Goal: Task Accomplishment & Management: Use online tool/utility

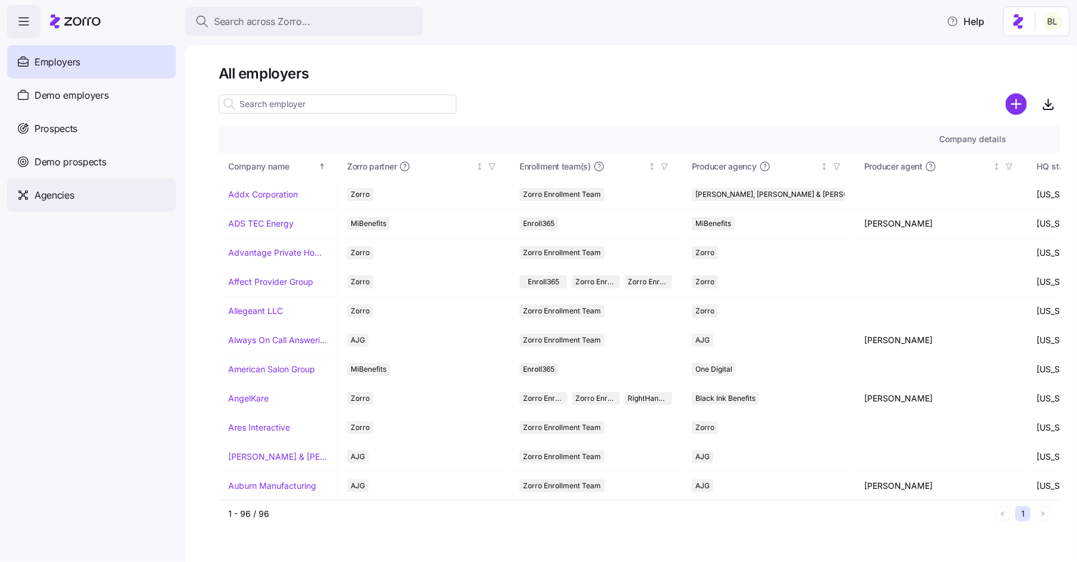
click at [71, 192] on span "Agencies" at bounding box center [53, 195] width 39 height 15
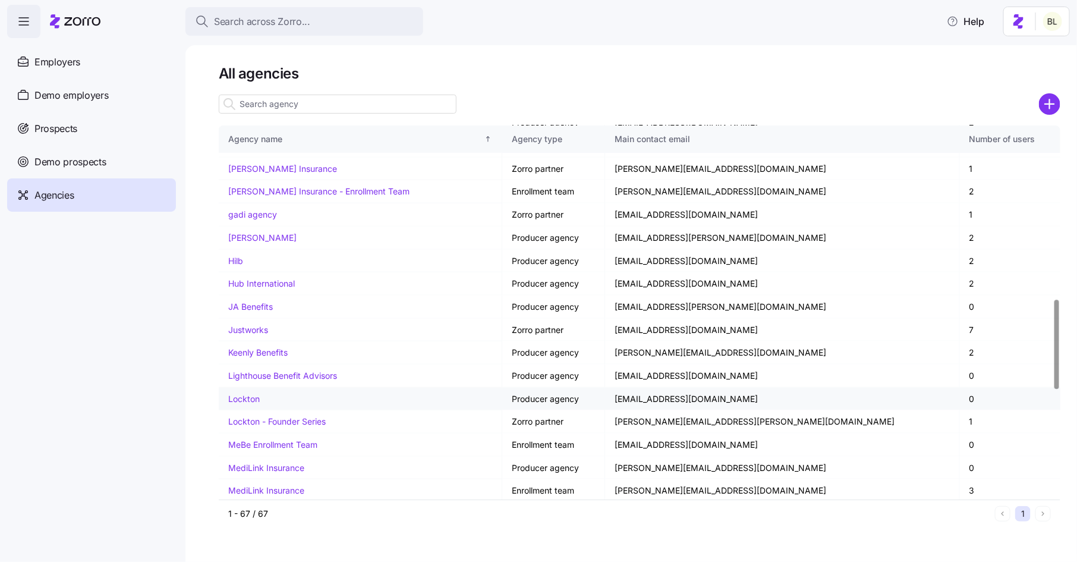
scroll to position [384, 0]
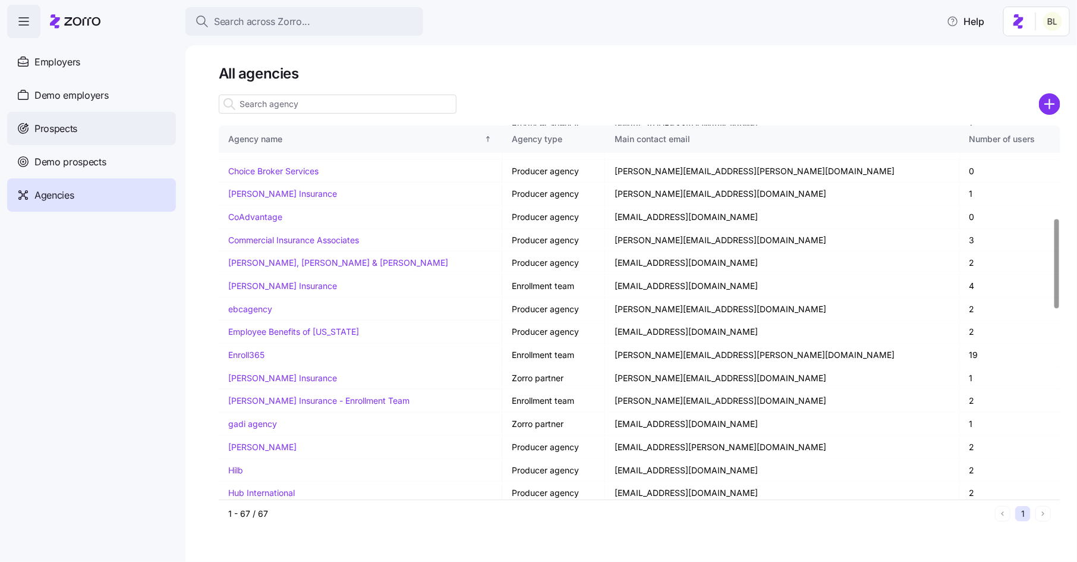
click at [61, 124] on span "Prospects" at bounding box center [55, 128] width 43 height 15
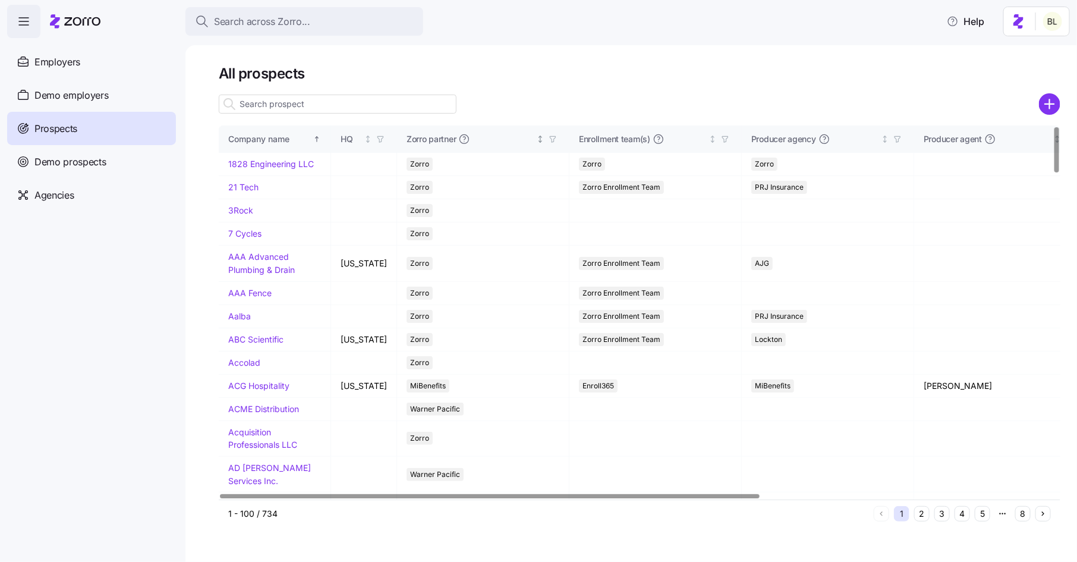
click at [549, 139] on icon "button" at bounding box center [553, 139] width 8 height 8
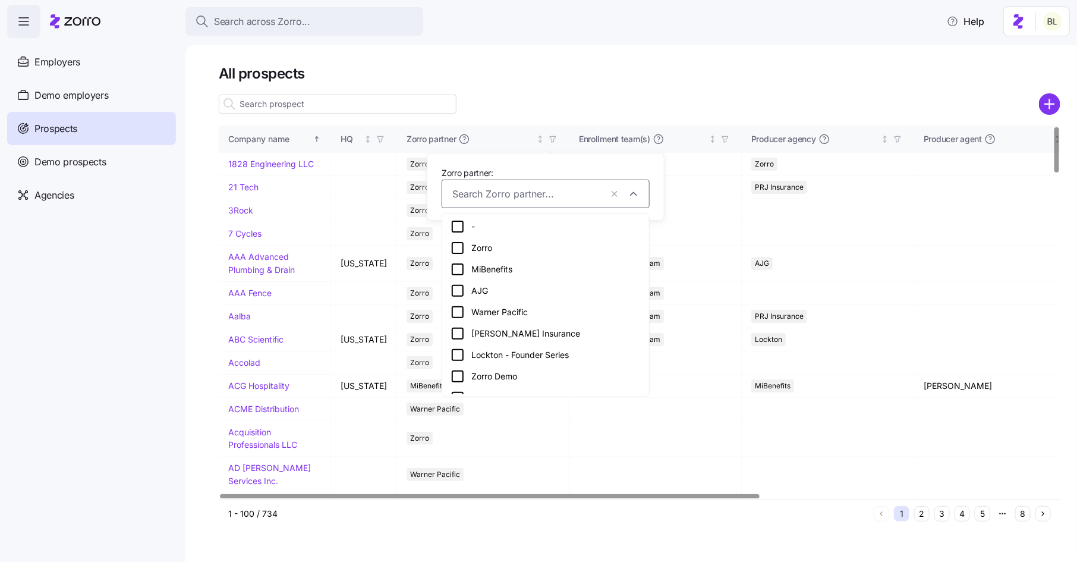
scroll to position [14, 0]
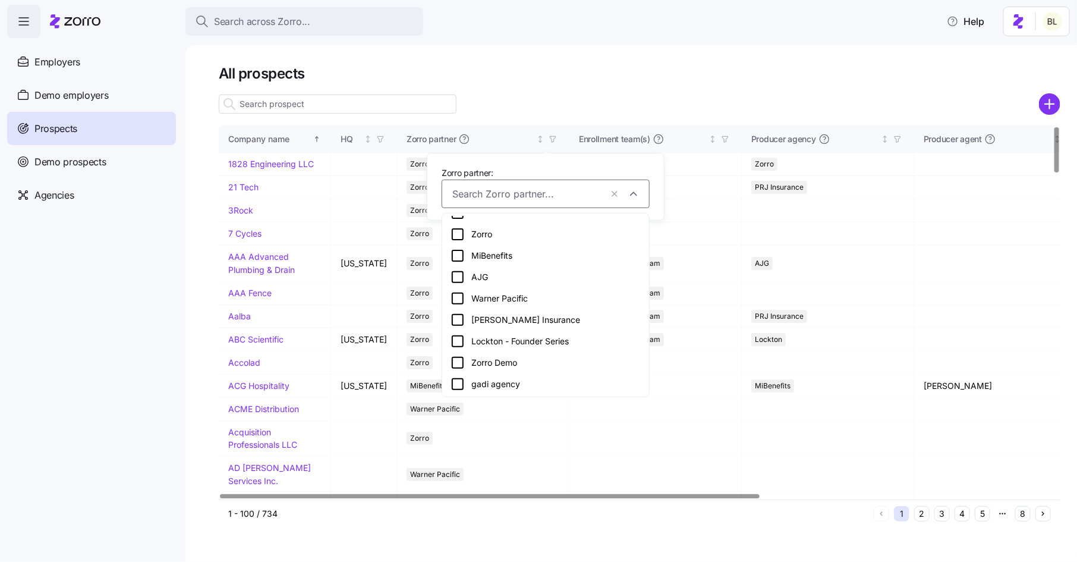
click at [558, 107] on div at bounding box center [640, 104] width 842 height 24
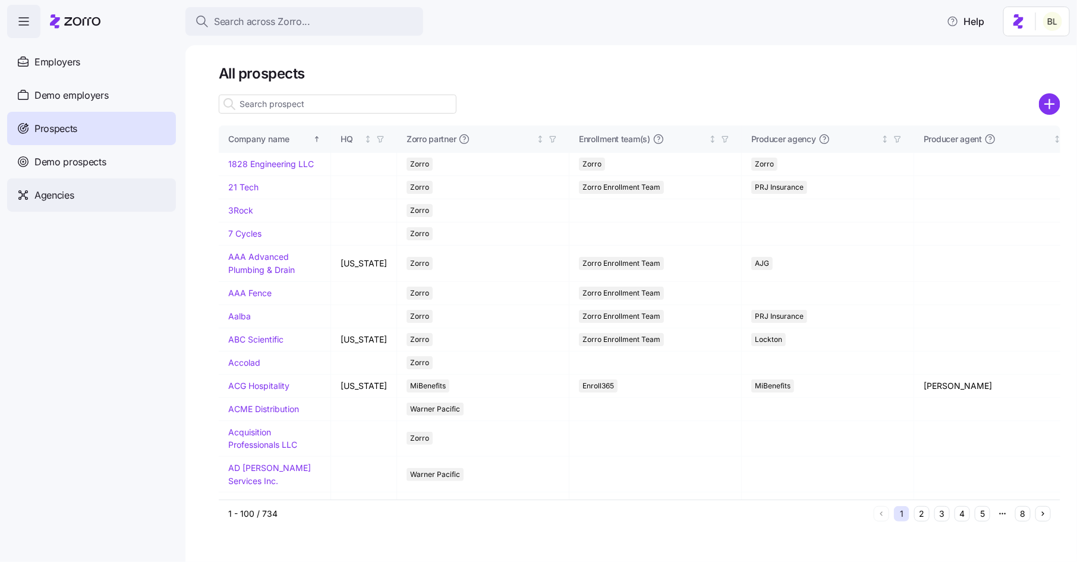
click at [53, 192] on span "Agencies" at bounding box center [53, 195] width 39 height 15
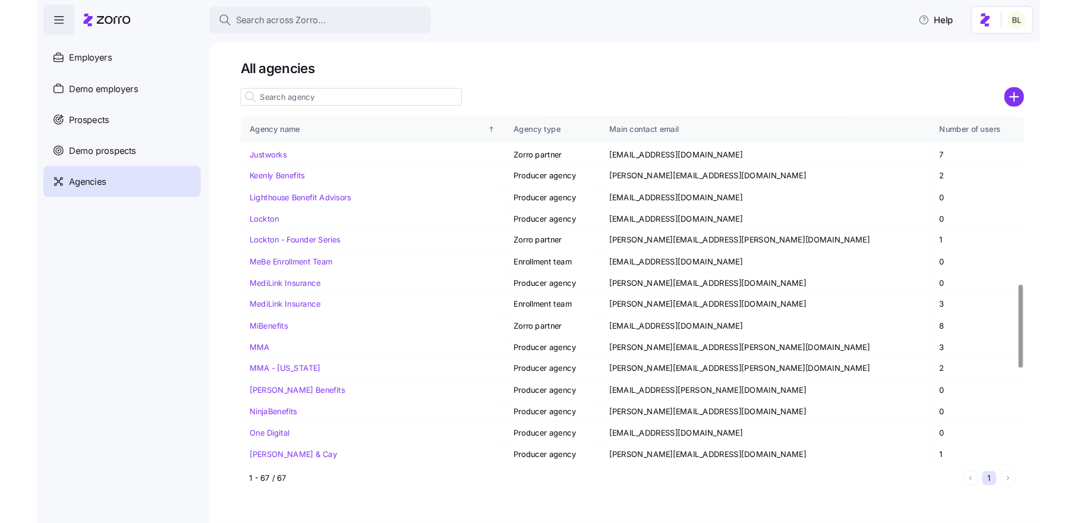
scroll to position [747, 0]
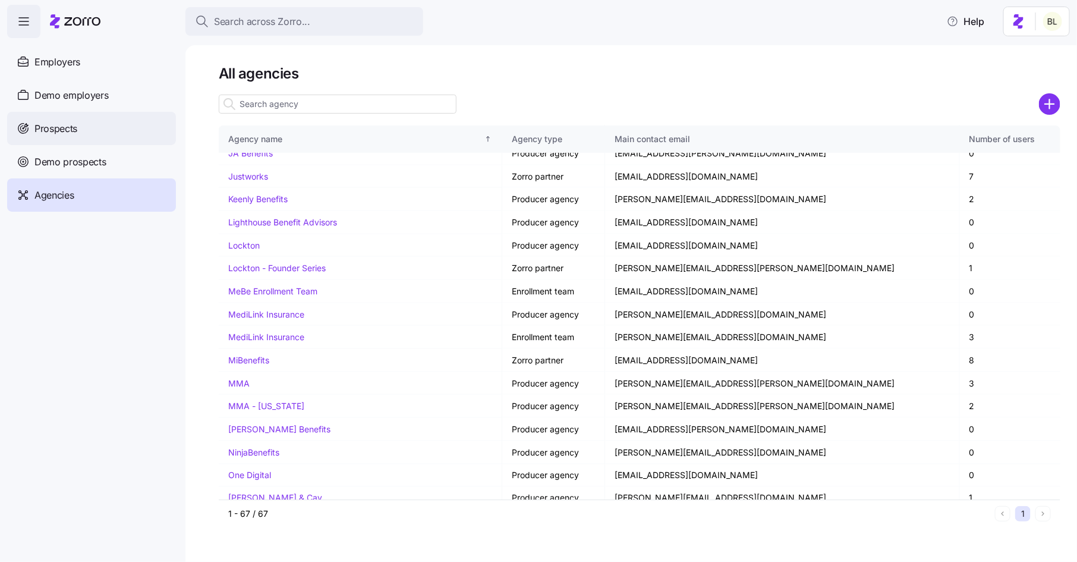
click at [91, 125] on div "Prospects" at bounding box center [91, 128] width 169 height 33
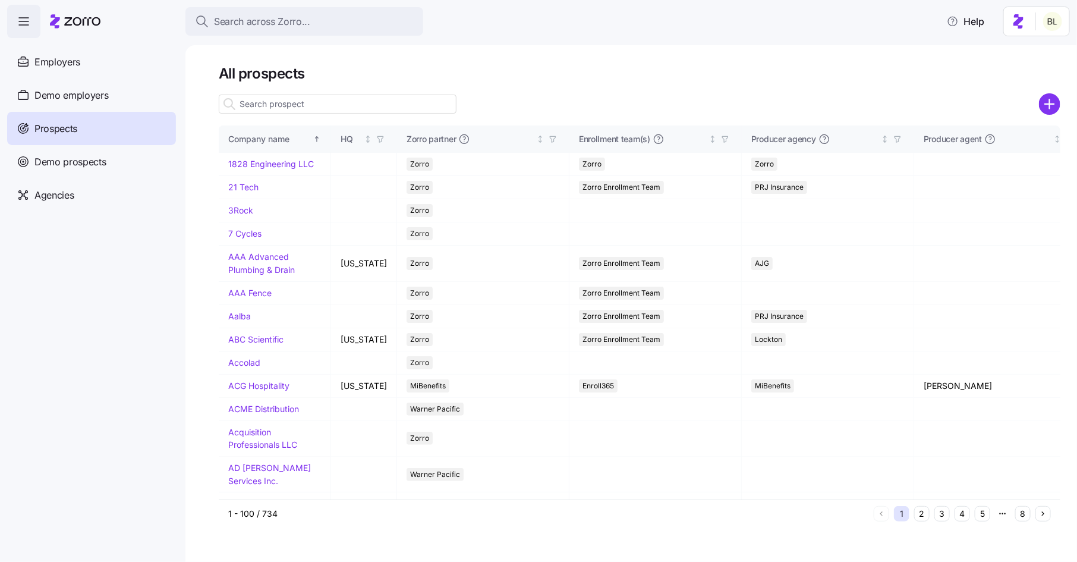
click at [322, 106] on input at bounding box center [338, 104] width 238 height 19
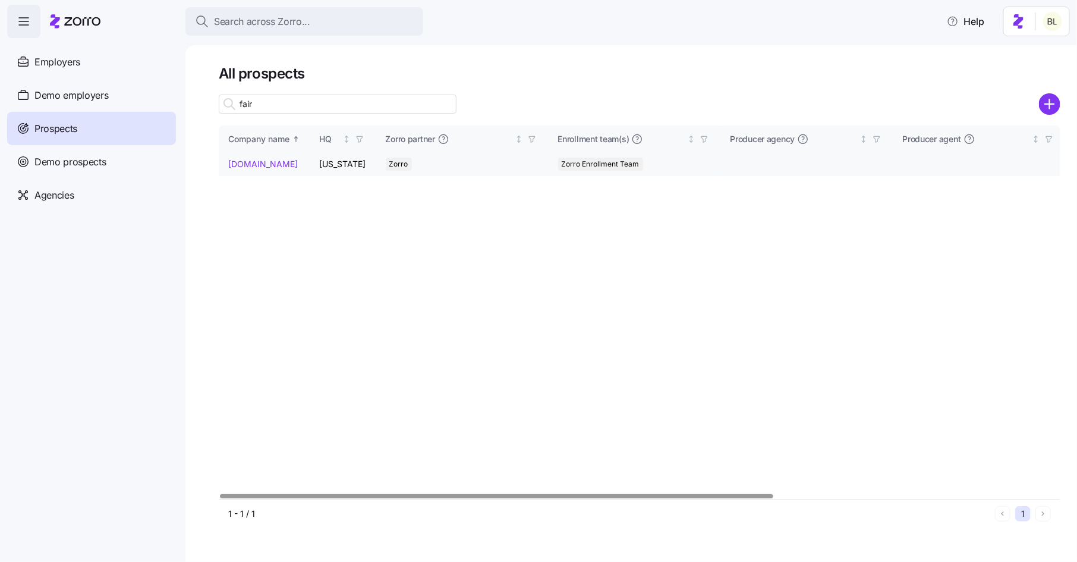
type input "fair"
click at [240, 162] on link "Fairs.com" at bounding box center [263, 164] width 70 height 10
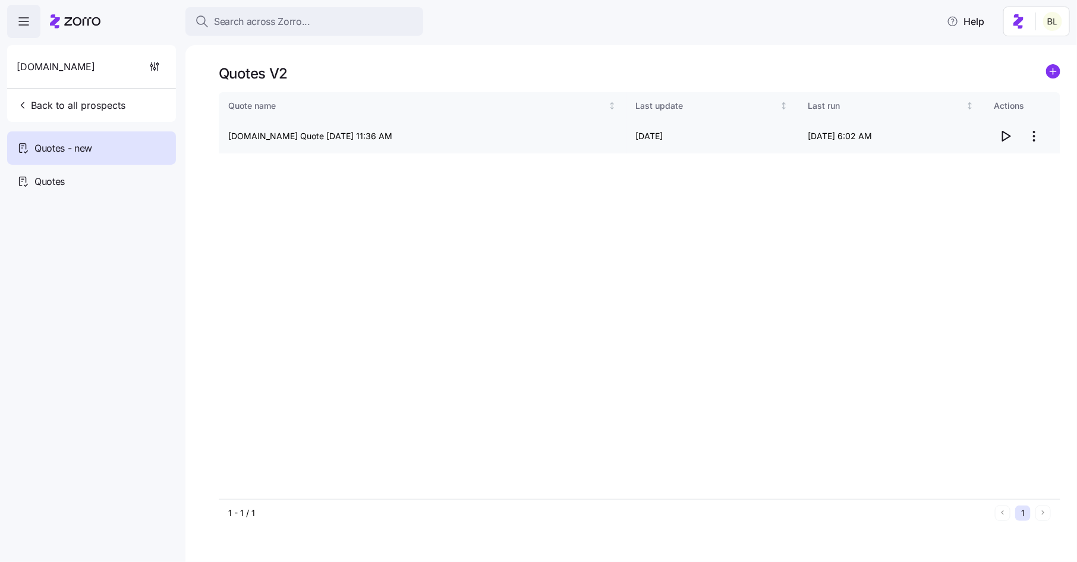
click at [998, 132] on span "button" at bounding box center [1006, 136] width 23 height 23
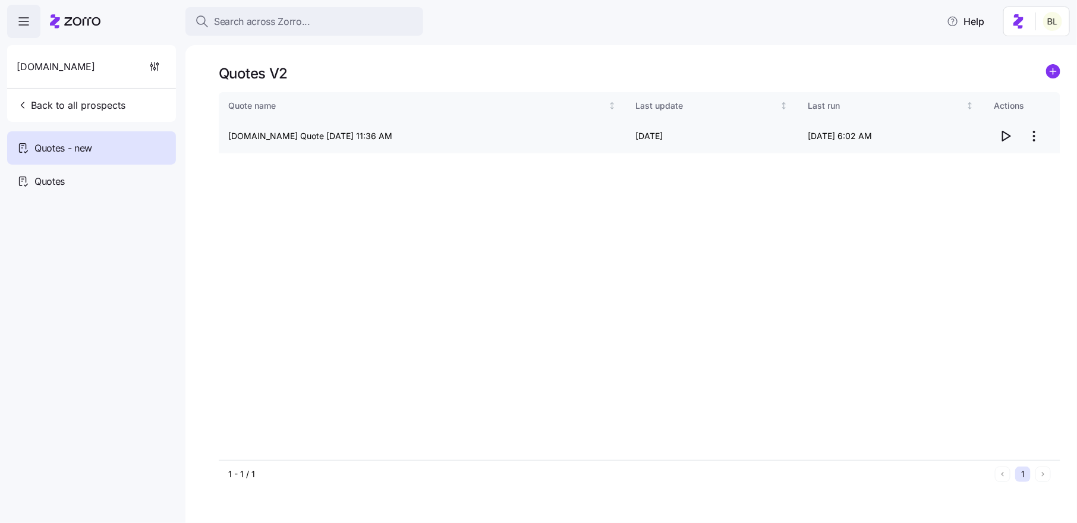
click at [1007, 134] on icon "button" at bounding box center [1006, 136] width 14 height 14
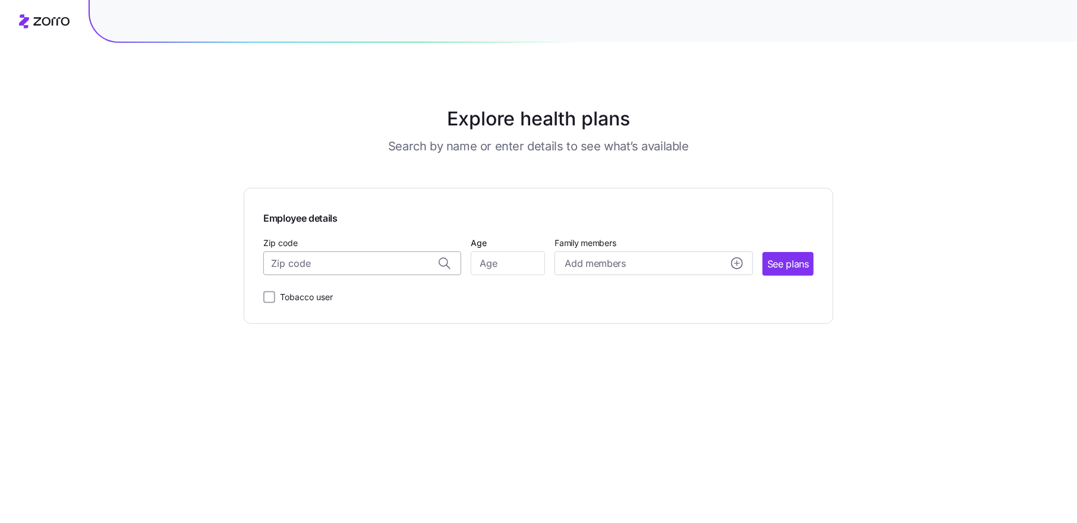
click at [370, 268] on input "Zip code" at bounding box center [362, 264] width 198 height 24
click at [380, 290] on span "54956, Winnebago County, WI" at bounding box center [360, 295] width 166 height 15
type input "54956, Winnebago County, WI"
click at [502, 263] on input "Age" at bounding box center [508, 264] width 74 height 24
type input "38"
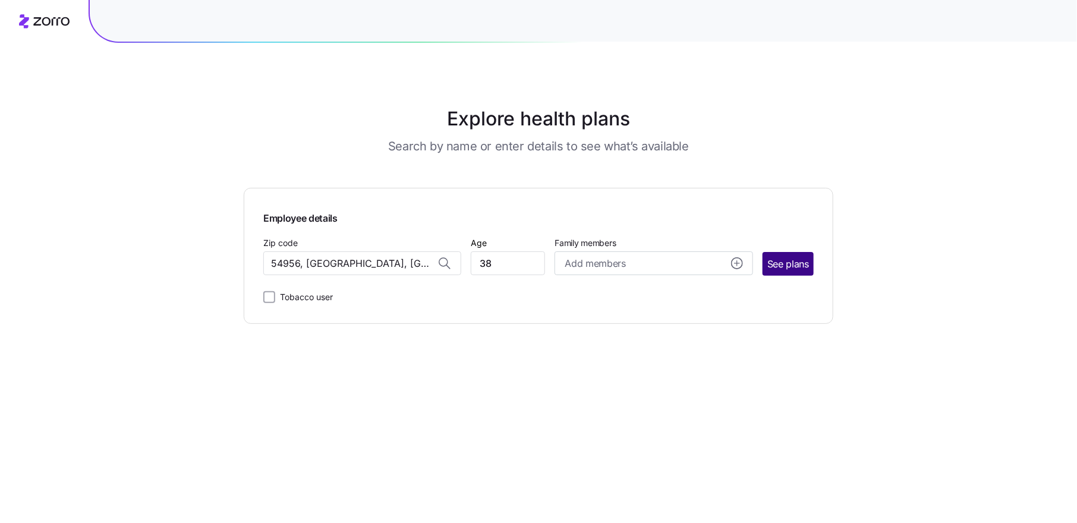
click at [777, 260] on span "See plans" at bounding box center [789, 264] width 42 height 15
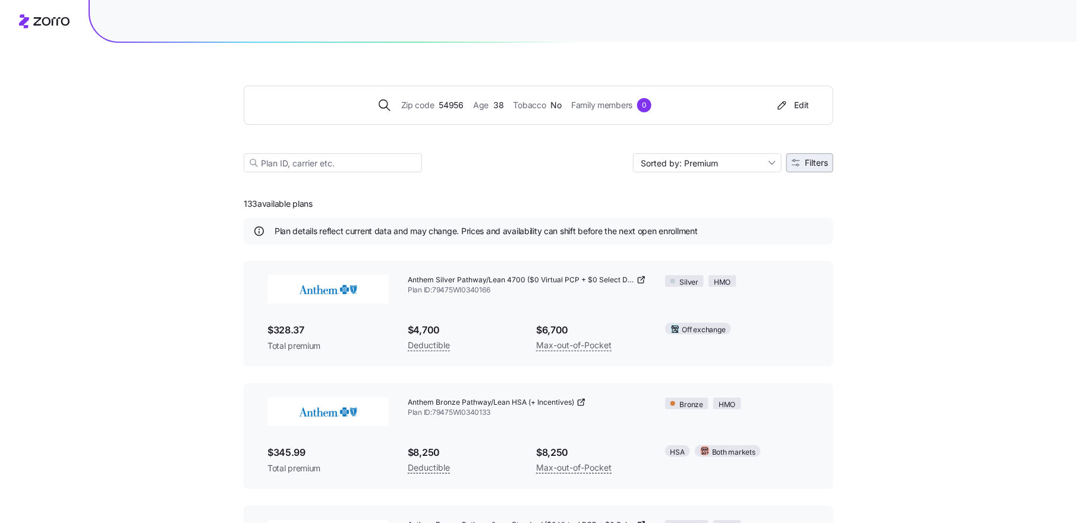
click at [831, 161] on button "Filters" at bounding box center [810, 162] width 47 height 19
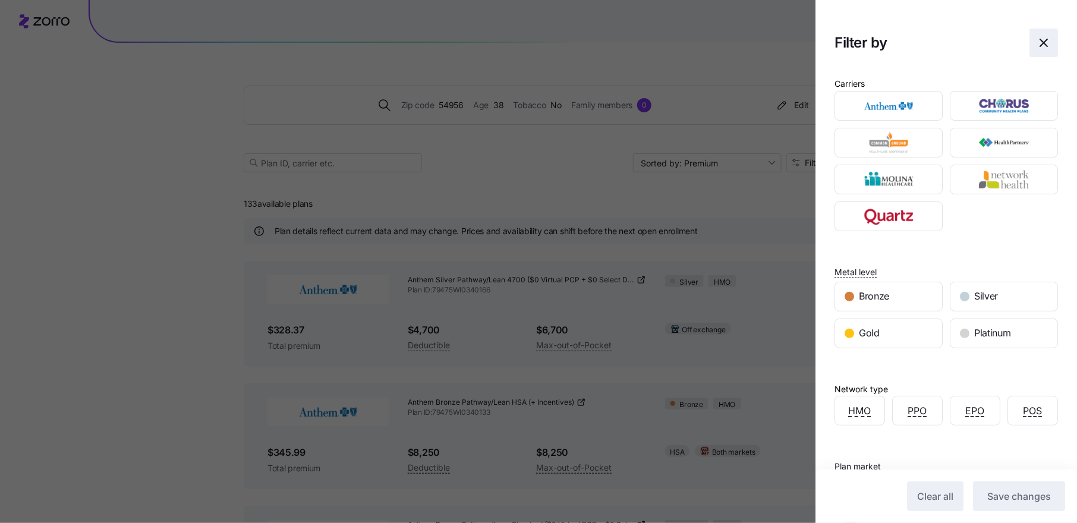
click at [1047, 41] on icon "button" at bounding box center [1044, 43] width 14 height 14
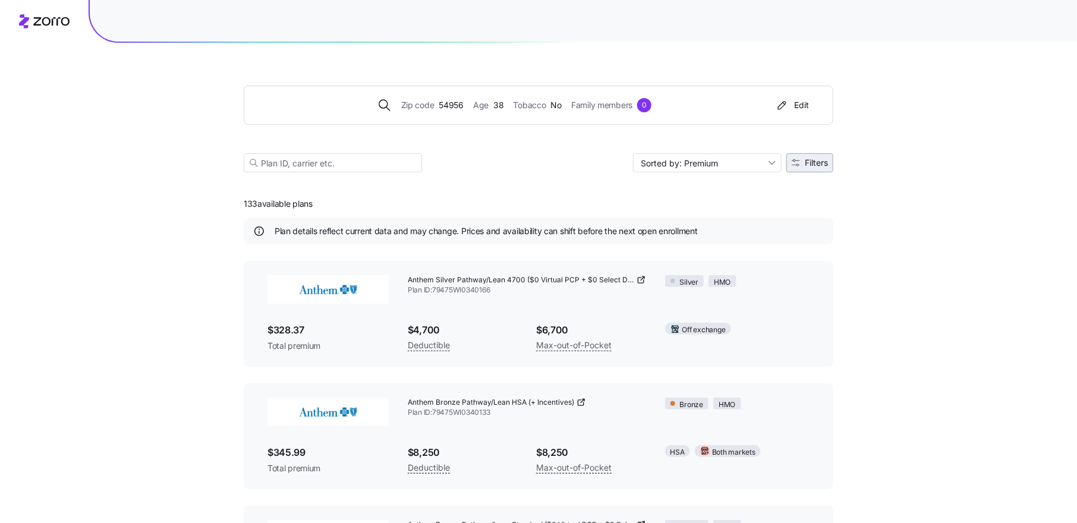
click at [820, 161] on span "Filters" at bounding box center [816, 163] width 23 height 8
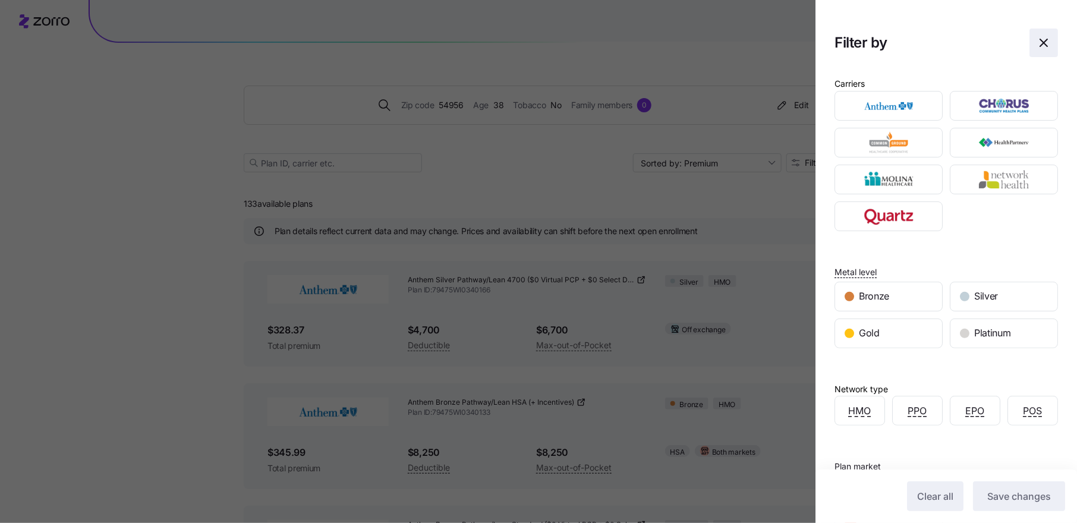
click at [1048, 45] on icon "button" at bounding box center [1044, 43] width 14 height 14
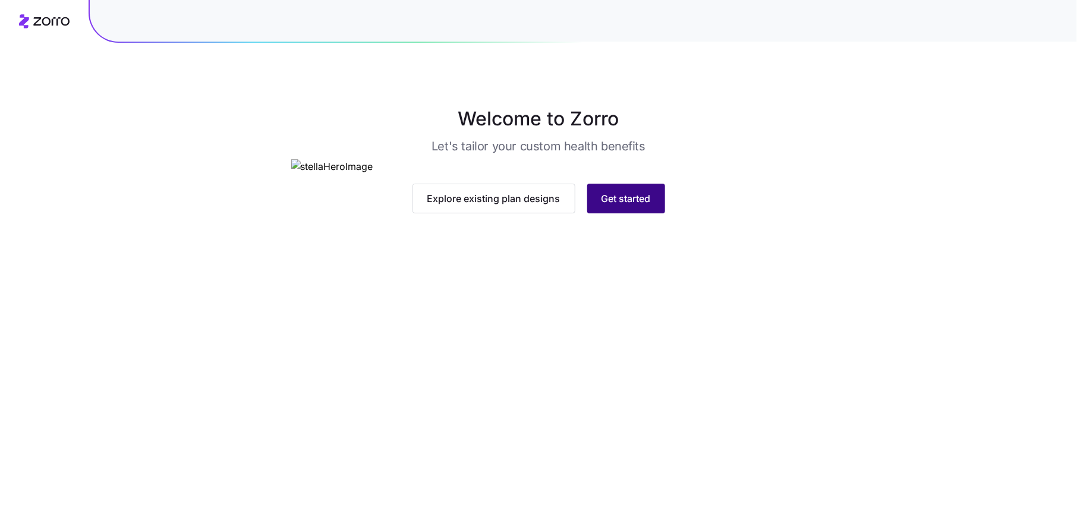
click at [636, 206] on span "Get started" at bounding box center [626, 198] width 49 height 14
click at [629, 206] on span "Get started" at bounding box center [626, 198] width 49 height 14
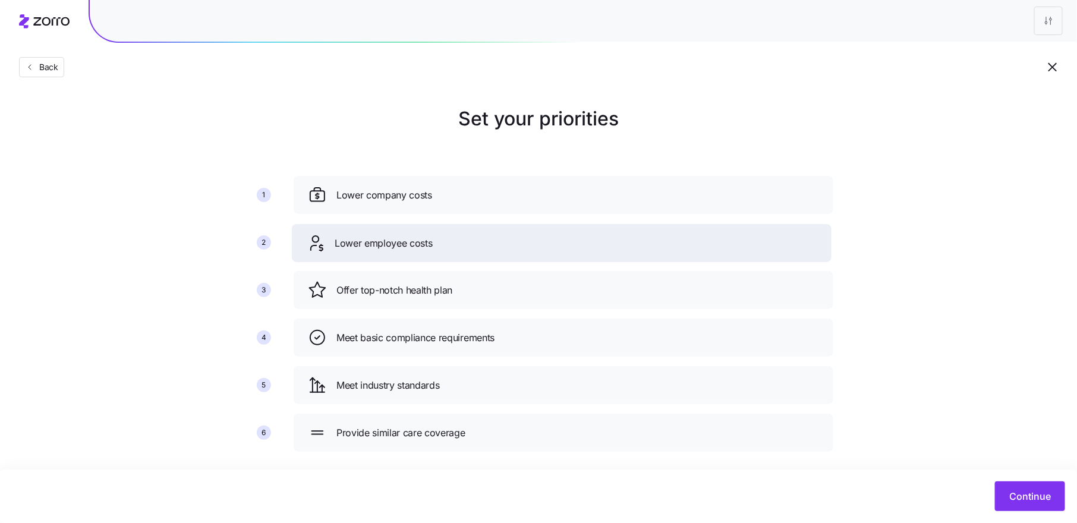
drag, startPoint x: 560, startPoint y: 288, endPoint x: 558, endPoint y: 241, distance: 47.0
click at [558, 241] on div "Lower employee costs" at bounding box center [561, 243] width 511 height 19
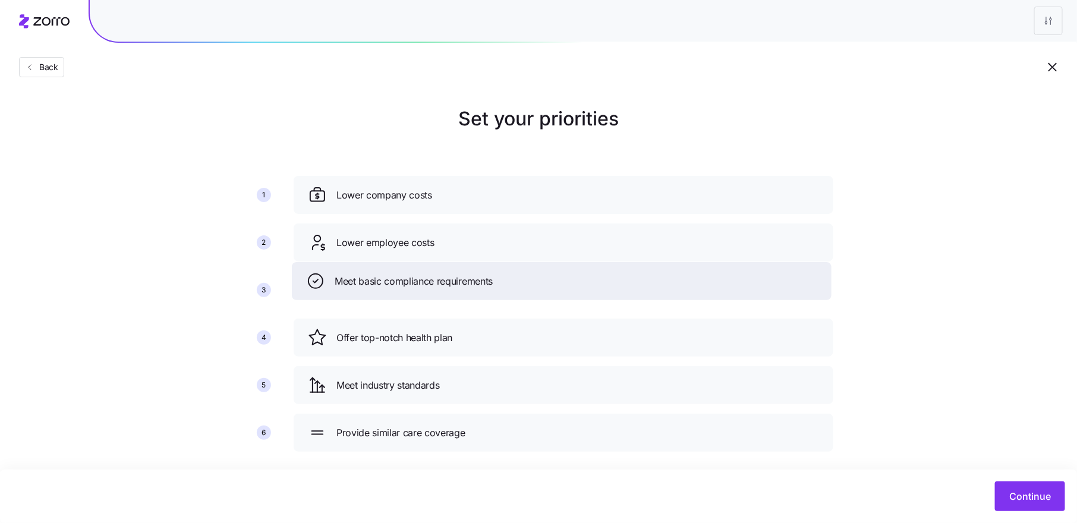
drag, startPoint x: 529, startPoint y: 332, endPoint x: 527, endPoint y: 274, distance: 57.7
click at [527, 274] on div "Meet basic compliance requirements" at bounding box center [561, 281] width 511 height 19
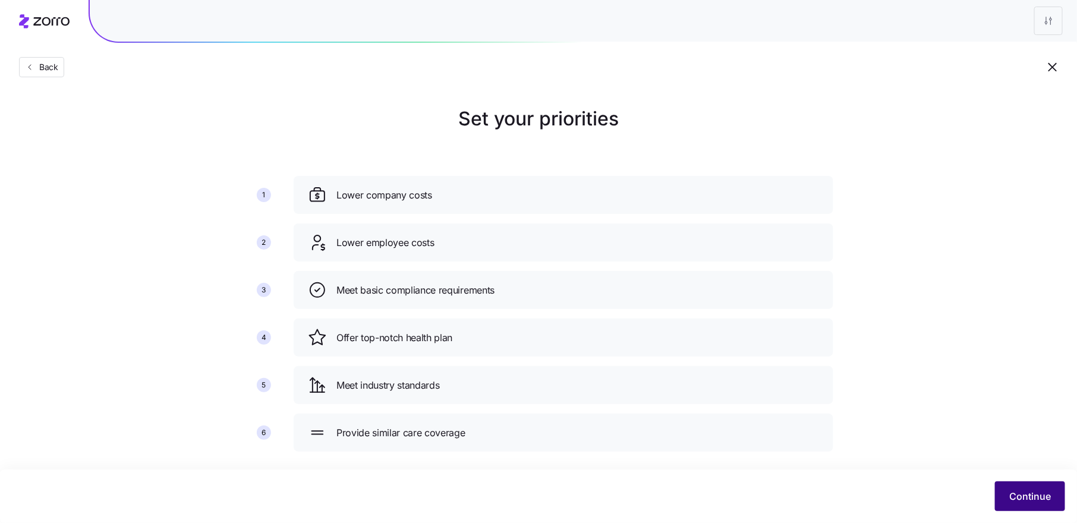
click at [1022, 497] on span "Continue" at bounding box center [1031, 496] width 42 height 14
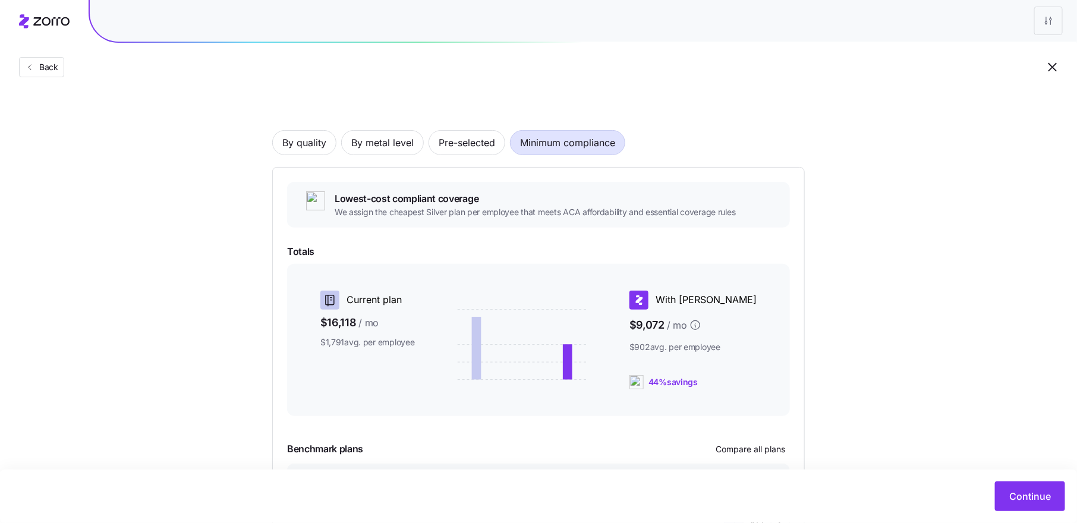
scroll to position [45, 0]
click at [385, 149] on span "By metal level" at bounding box center [382, 144] width 62 height 24
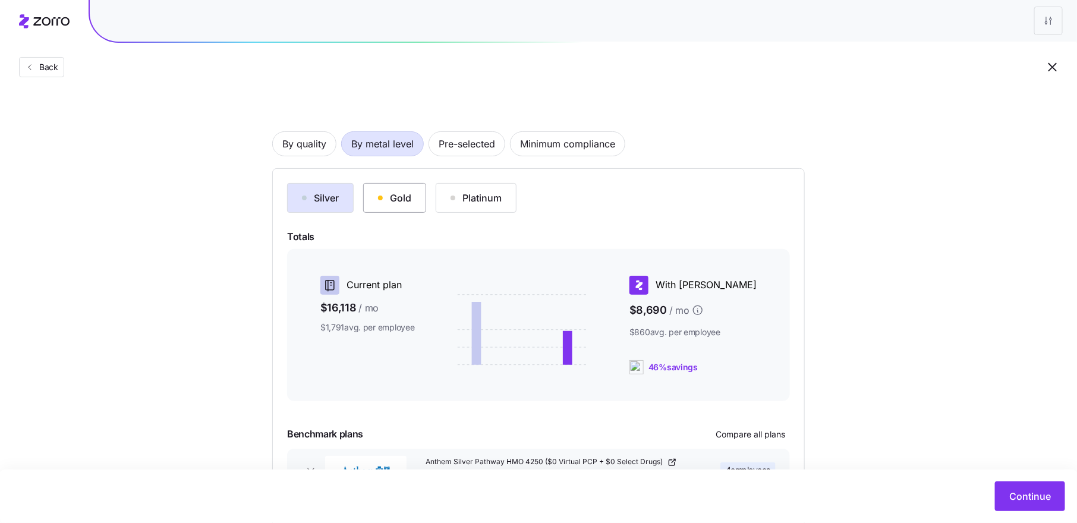
click at [380, 202] on div "Gold" at bounding box center [394, 198] width 33 height 14
click at [472, 203] on div "Platinum" at bounding box center [476, 198] width 51 height 14
click at [322, 202] on div "Silver" at bounding box center [320, 198] width 37 height 14
click at [476, 144] on span "Pre-selected" at bounding box center [467, 144] width 56 height 24
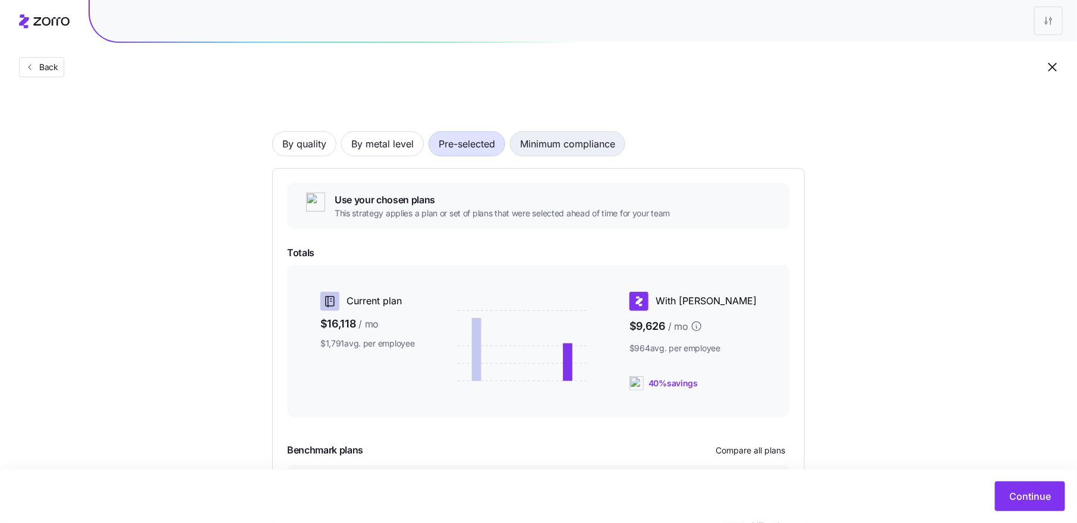
click at [573, 145] on span "Minimum compliance" at bounding box center [567, 144] width 95 height 24
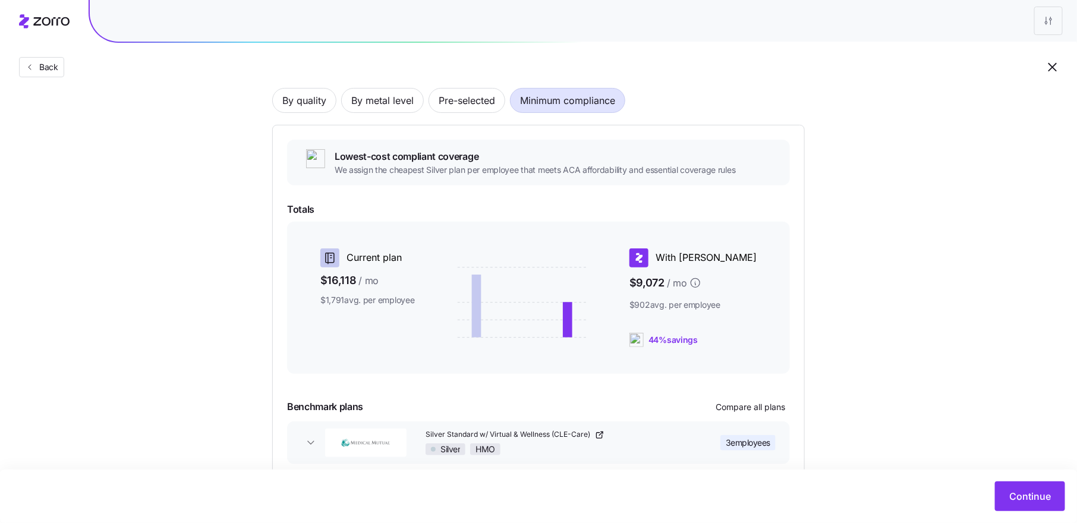
scroll to position [0, 0]
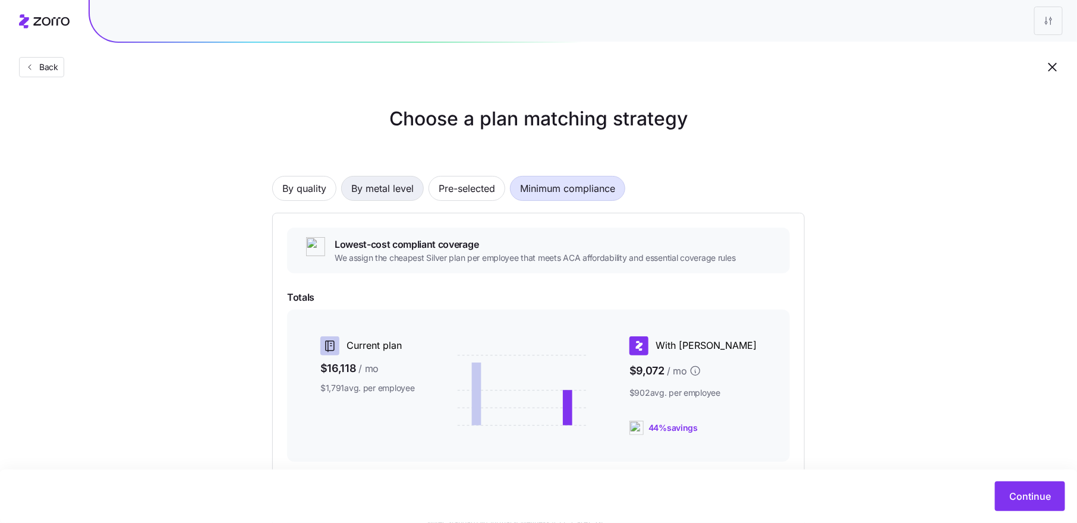
click at [394, 184] on span "By metal level" at bounding box center [382, 189] width 62 height 24
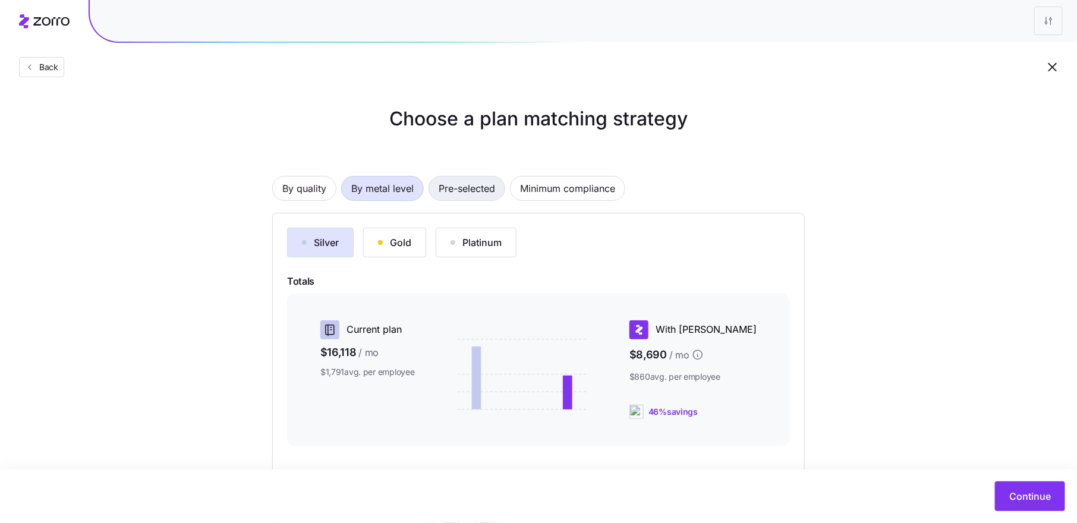
click at [463, 186] on span "Pre-selected" at bounding box center [467, 189] width 56 height 24
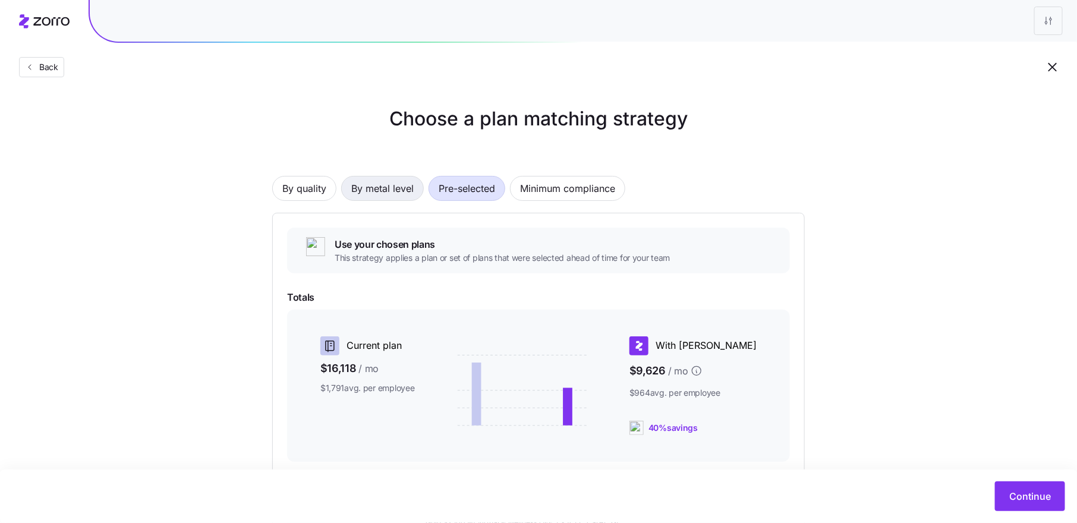
click at [381, 193] on span "By metal level" at bounding box center [382, 189] width 62 height 24
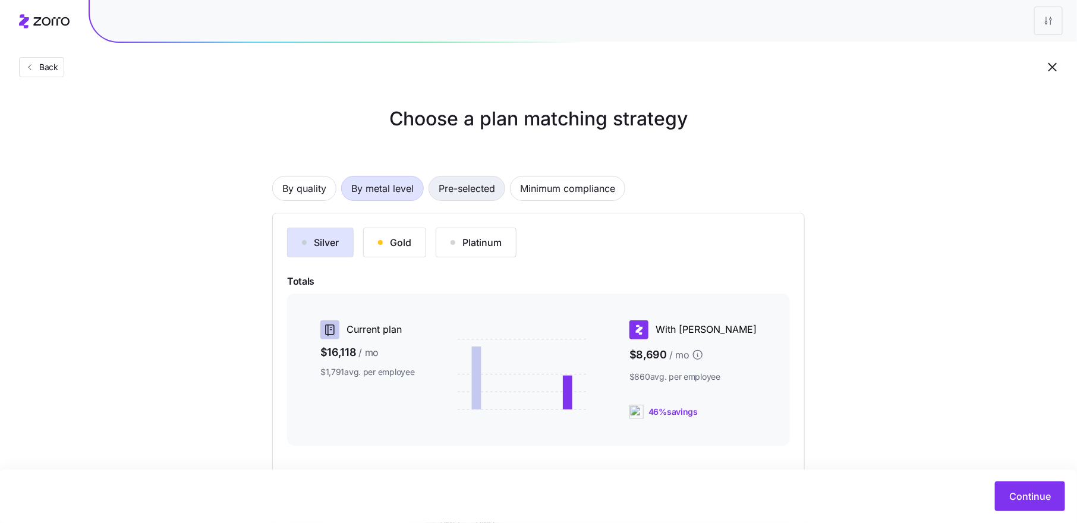
click at [452, 192] on span "Pre-selected" at bounding box center [467, 189] width 56 height 24
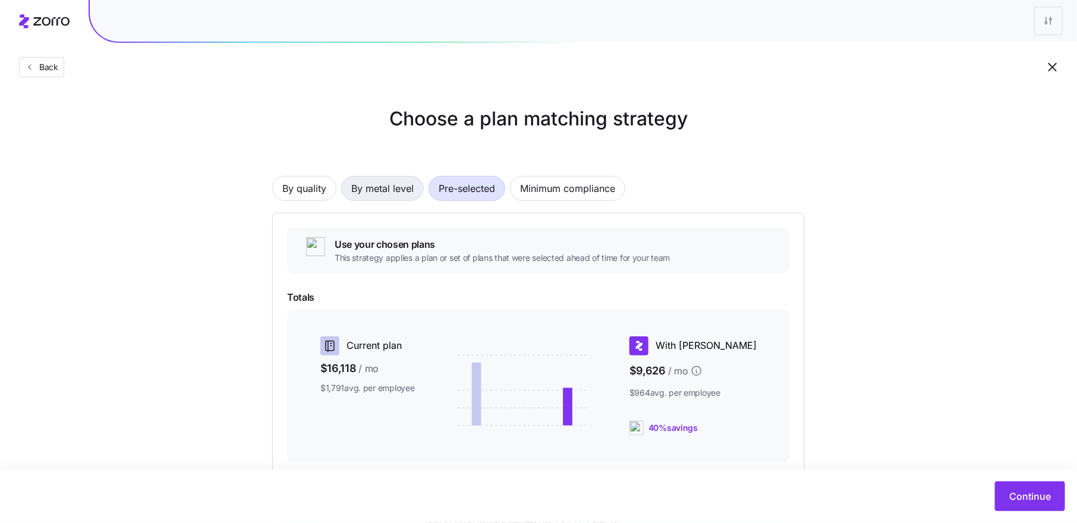
click at [400, 187] on span "By metal level" at bounding box center [382, 189] width 62 height 24
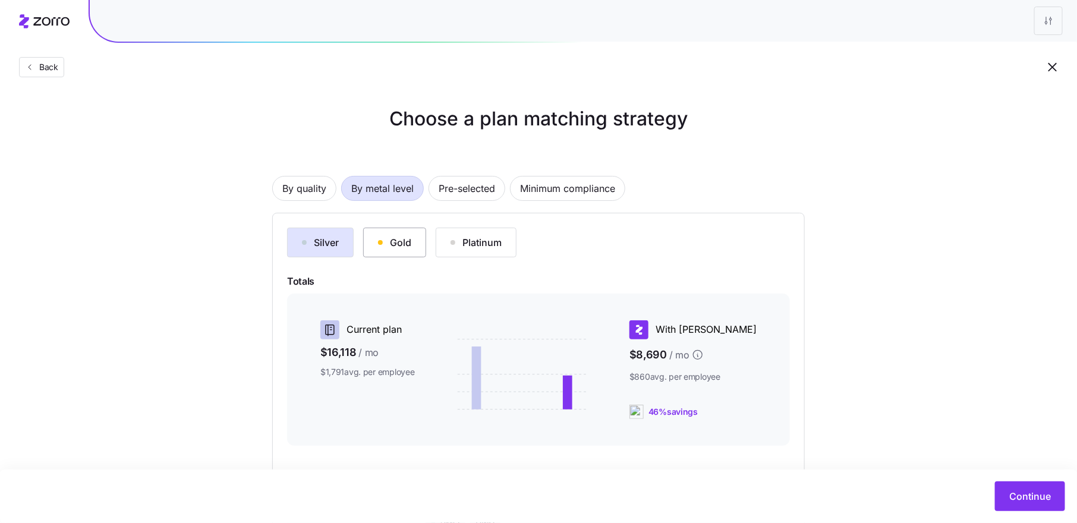
click at [390, 241] on div "Gold" at bounding box center [394, 242] width 33 height 14
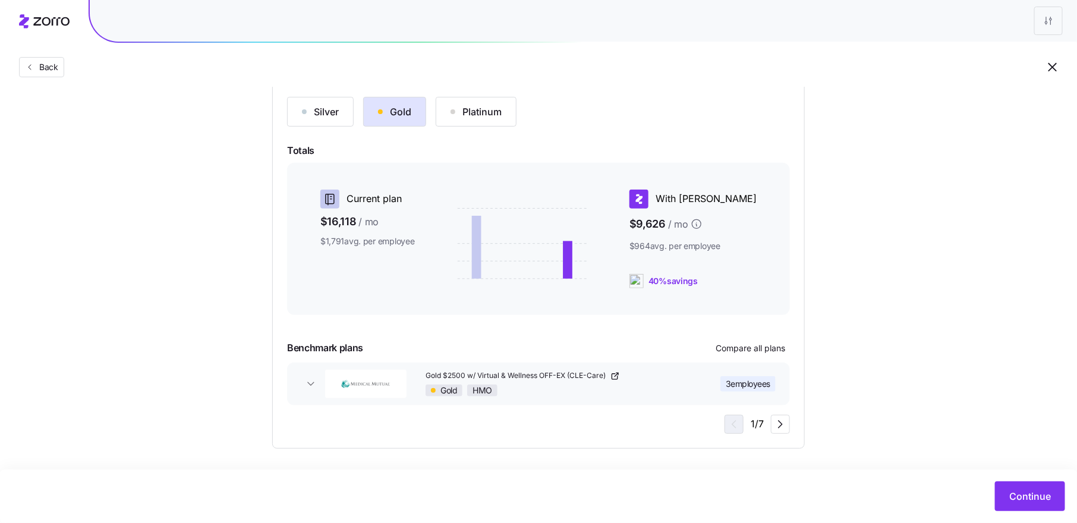
scroll to position [131, 0]
click at [757, 346] on span "Compare all plans" at bounding box center [751, 348] width 70 height 12
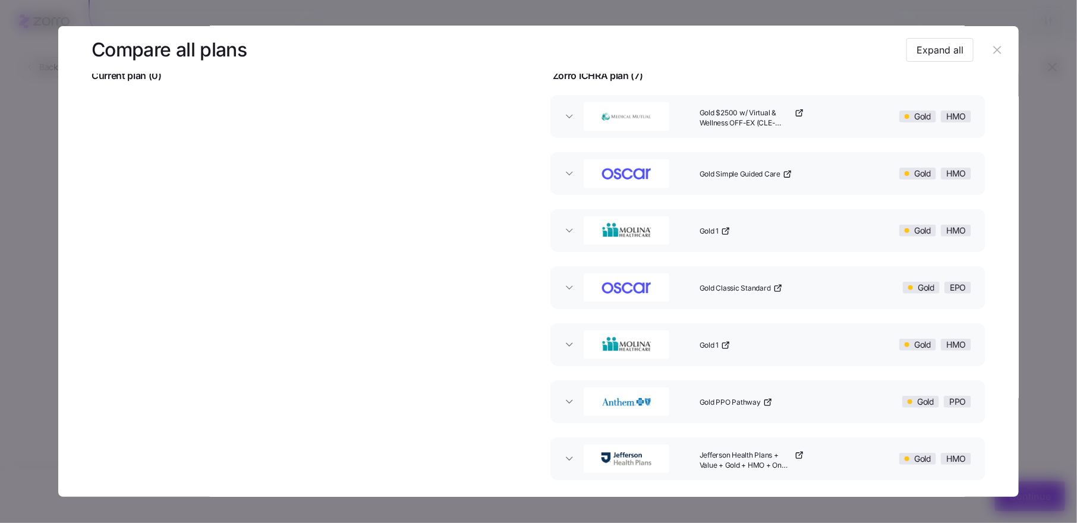
scroll to position [0, 0]
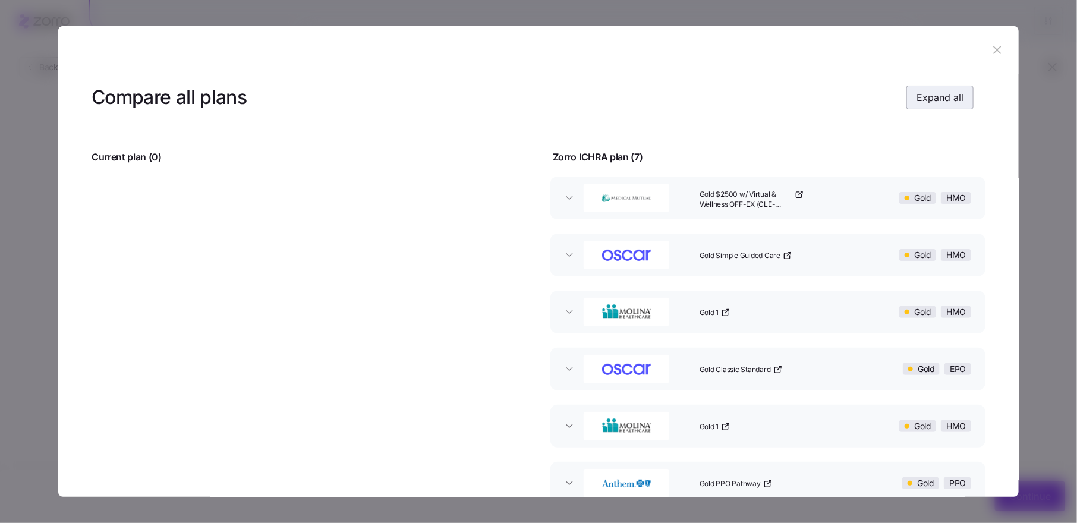
click at [928, 94] on span "Expand all" at bounding box center [940, 97] width 47 height 14
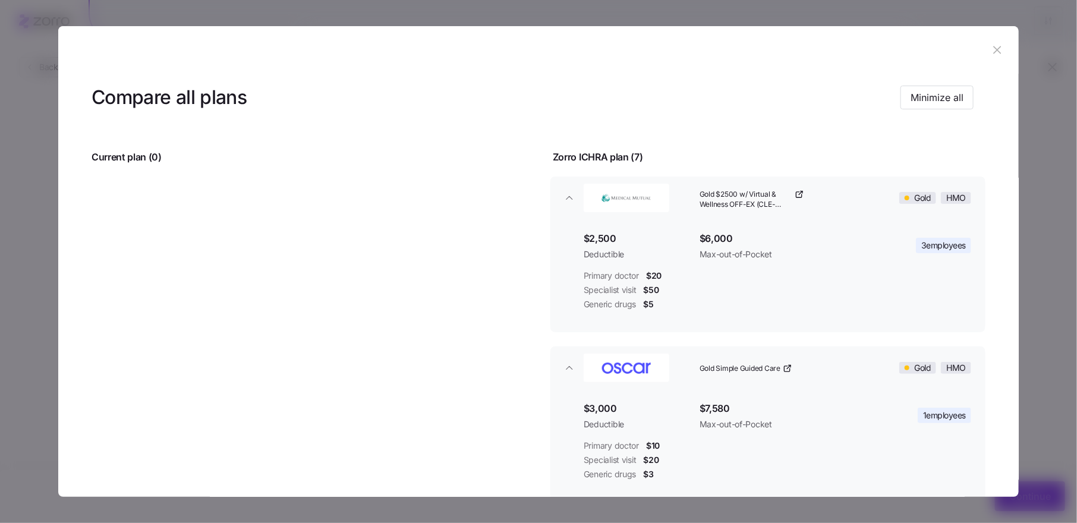
click at [995, 52] on icon "button" at bounding box center [997, 49] width 13 height 13
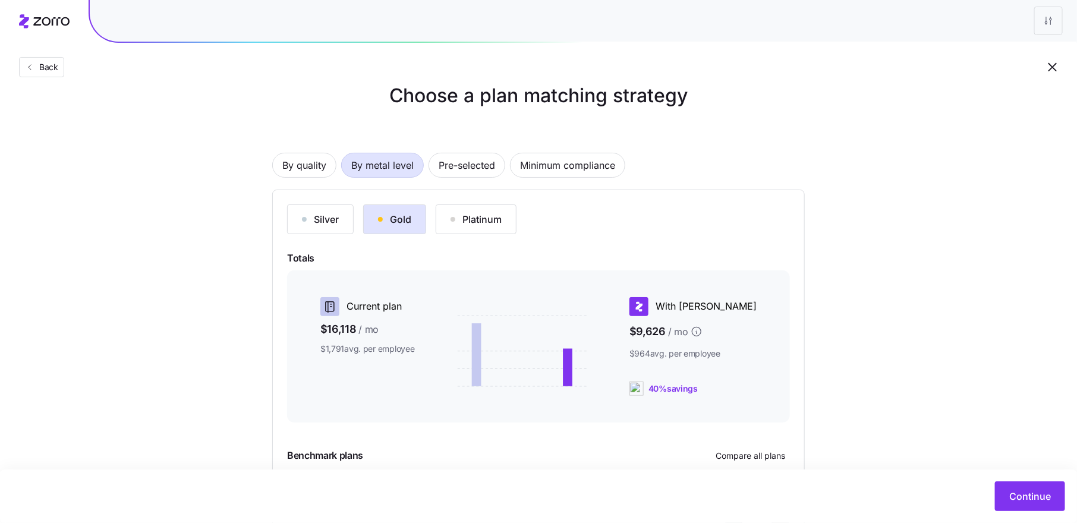
scroll to position [18, 0]
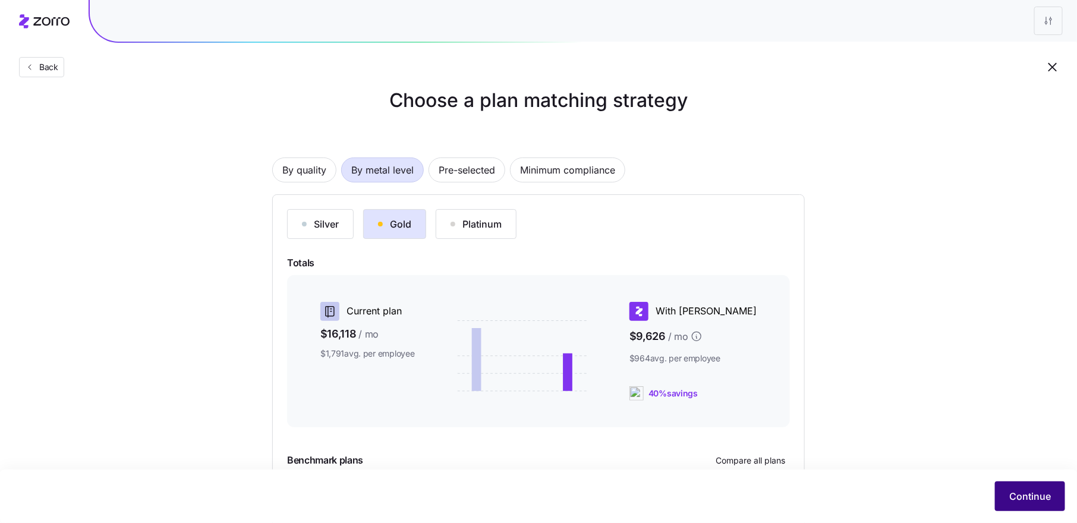
click at [1014, 488] on button "Continue" at bounding box center [1030, 497] width 70 height 30
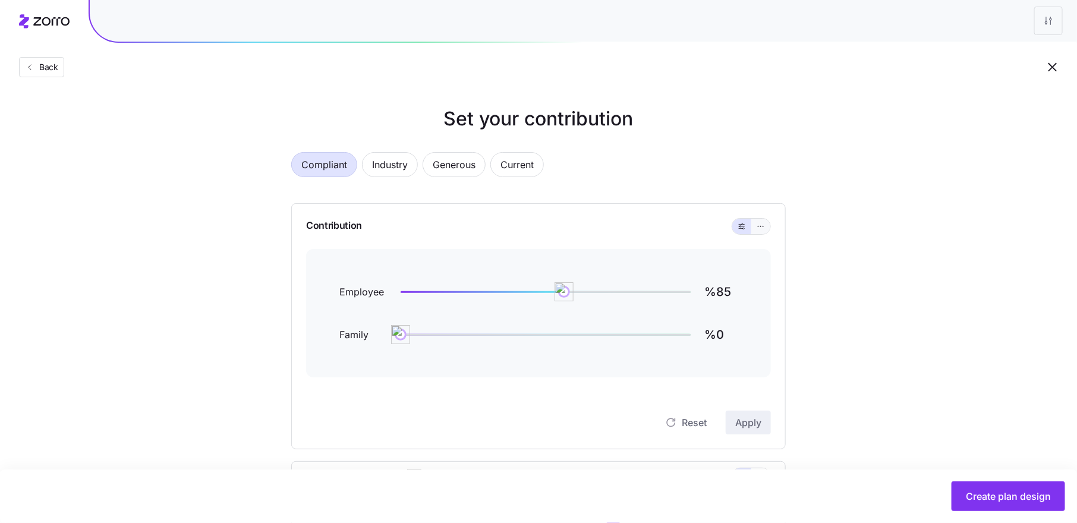
click at [763, 228] on icon "button" at bounding box center [761, 226] width 8 height 14
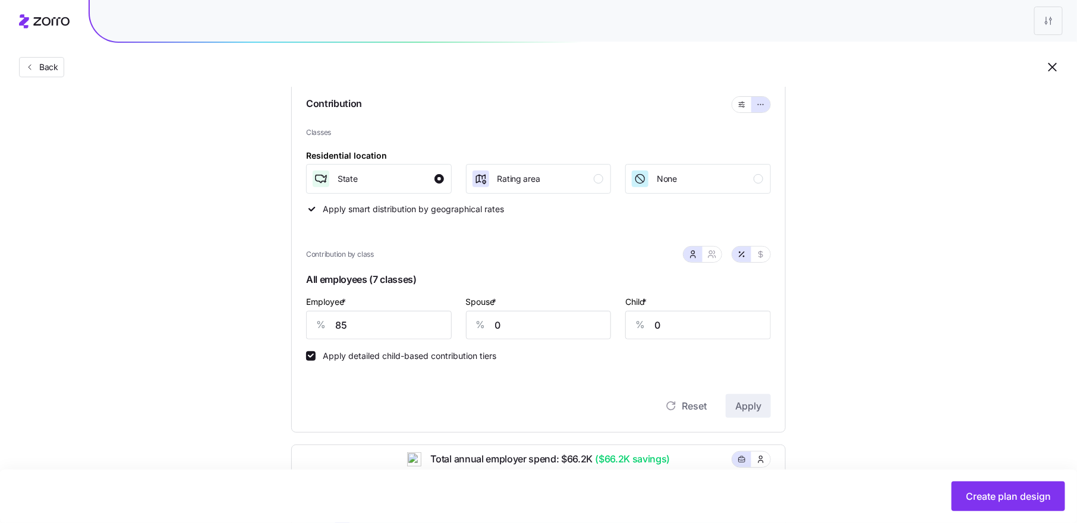
scroll to position [114, 0]
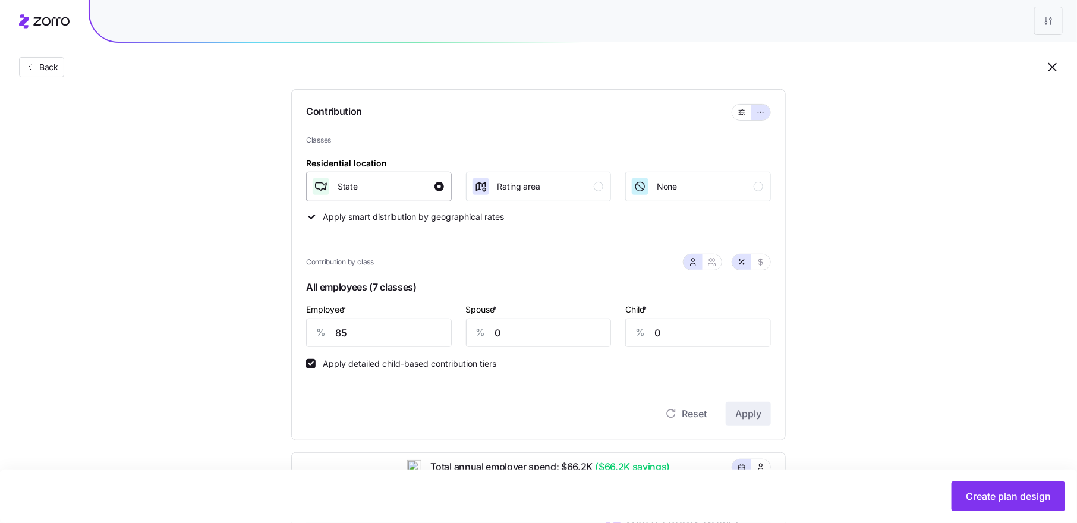
click at [441, 185] on div "button" at bounding box center [440, 187] width 10 height 10
click at [593, 190] on div "Rating area" at bounding box center [538, 186] width 133 height 19
click at [436, 190] on div "button" at bounding box center [440, 187] width 10 height 10
drag, startPoint x: 347, startPoint y: 335, endPoint x: 313, endPoint y: 335, distance: 33.9
click at [313, 335] on div "% 85" at bounding box center [379, 333] width 146 height 29
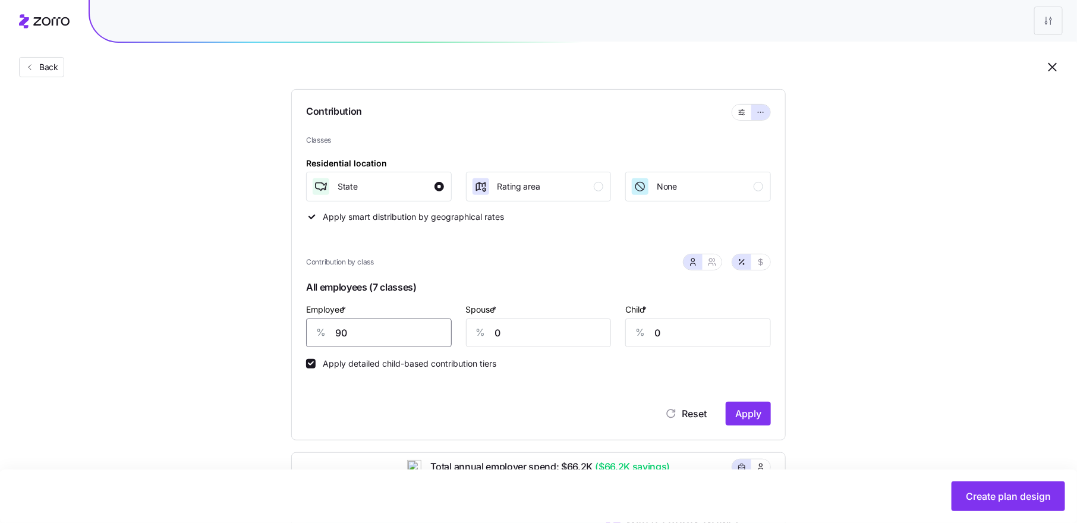
type input "90"
type input "70"
click at [764, 410] on button "Apply" at bounding box center [748, 414] width 45 height 24
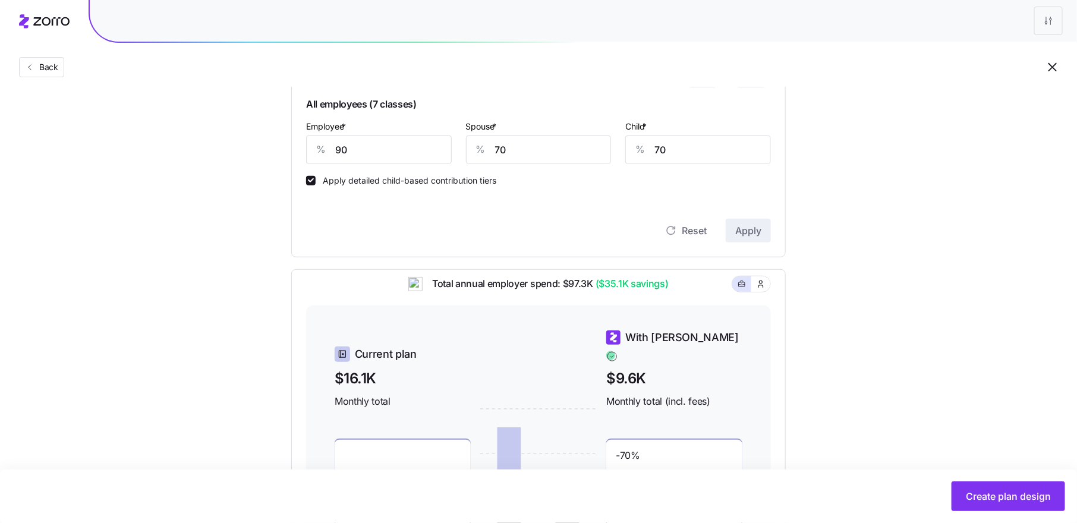
scroll to position [469, 0]
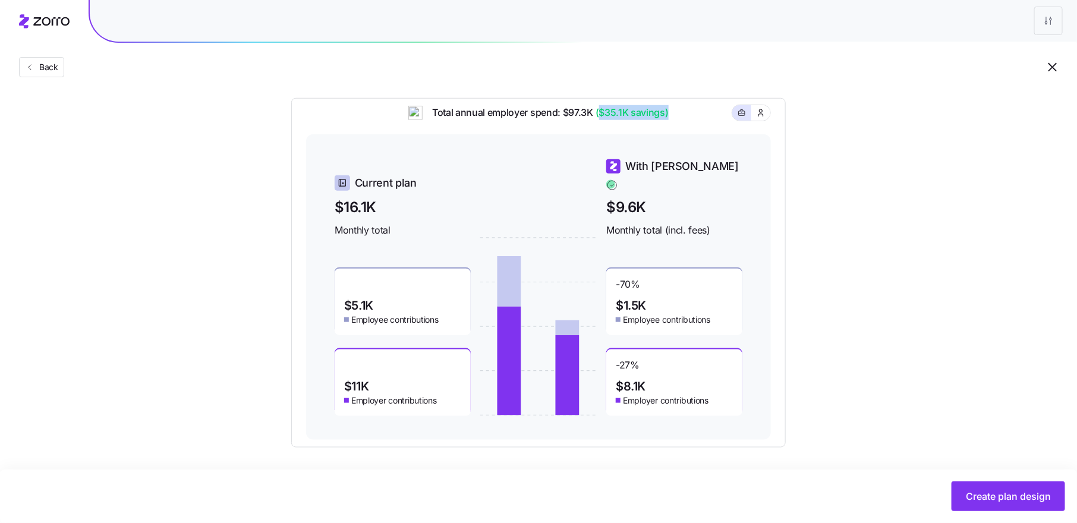
drag, startPoint x: 601, startPoint y: 122, endPoint x: 669, endPoint y: 122, distance: 68.4
click at [669, 122] on div "Total annual employer spend: $97.3K ($35.1K savings)" at bounding box center [538, 119] width 465 height 29
click at [849, 336] on div "Set your contribution Compliant Industry Generous Current Contribution Classes …" at bounding box center [538, 42] width 1077 height 812
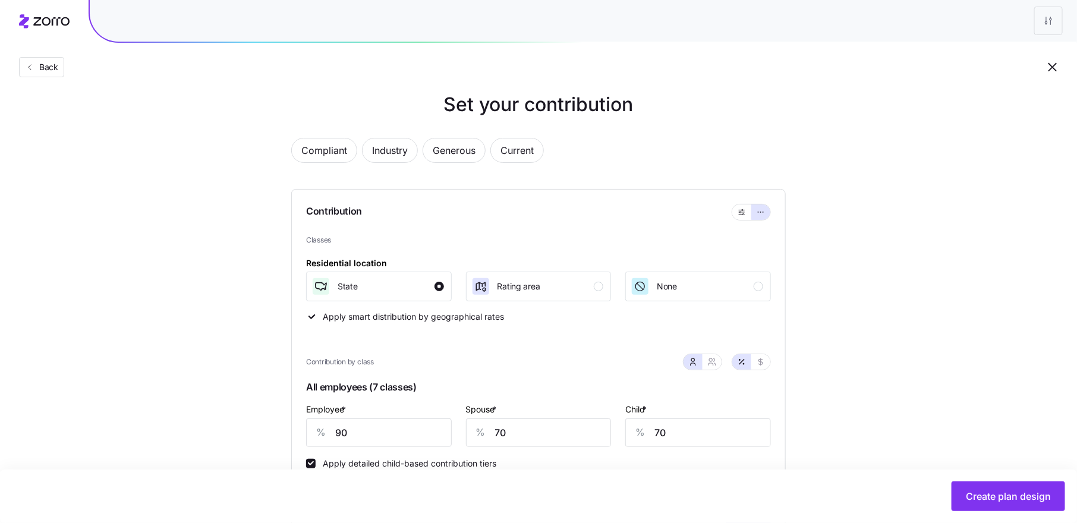
scroll to position [0, 0]
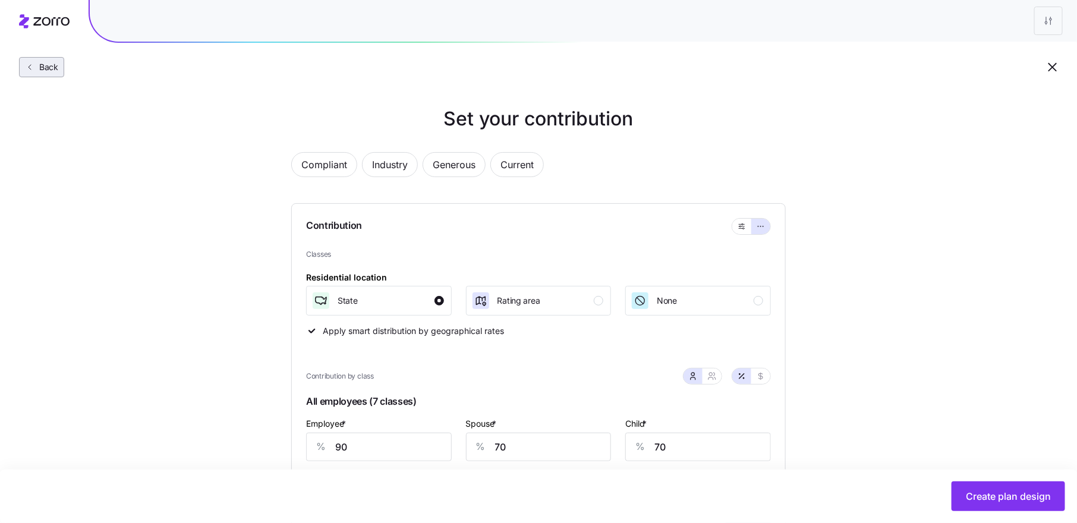
click at [59, 63] on button "Back" at bounding box center [41, 67] width 45 height 20
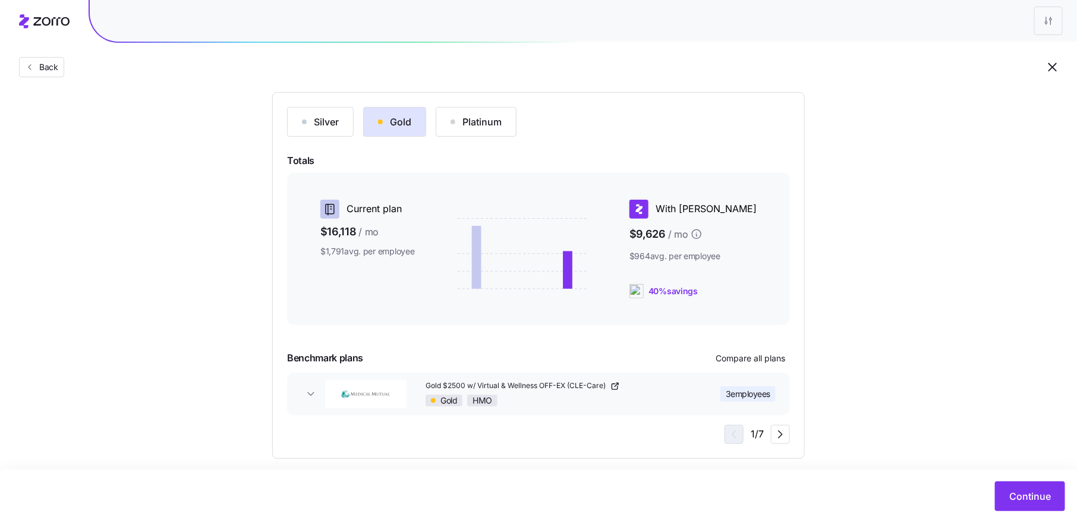
scroll to position [131, 0]
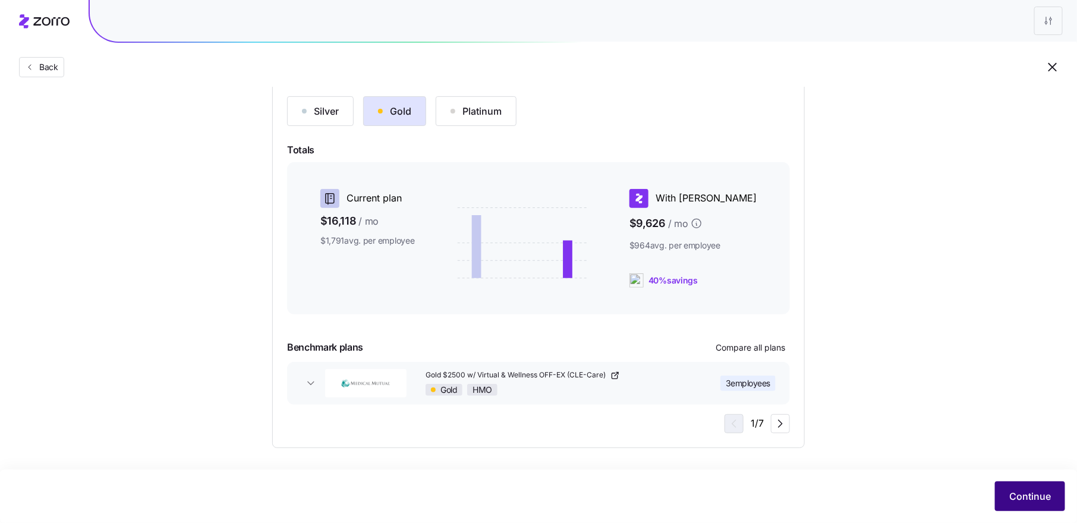
click at [1025, 487] on button "Continue" at bounding box center [1030, 497] width 70 height 30
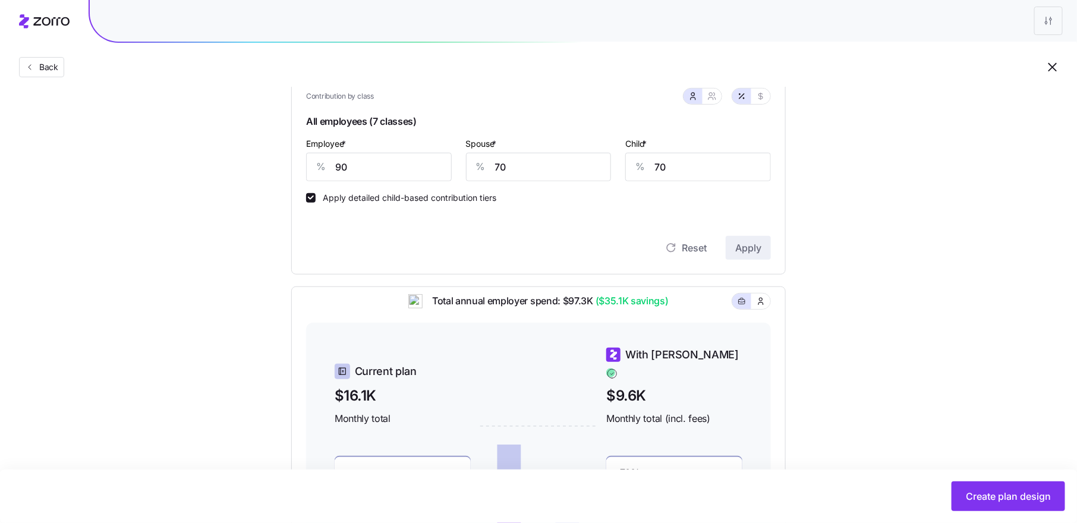
scroll to position [281, 0]
drag, startPoint x: 350, startPoint y: 166, endPoint x: 329, endPoint y: 166, distance: 20.8
click at [329, 166] on div "% 90" at bounding box center [379, 166] width 146 height 29
type input "80"
type input "60"
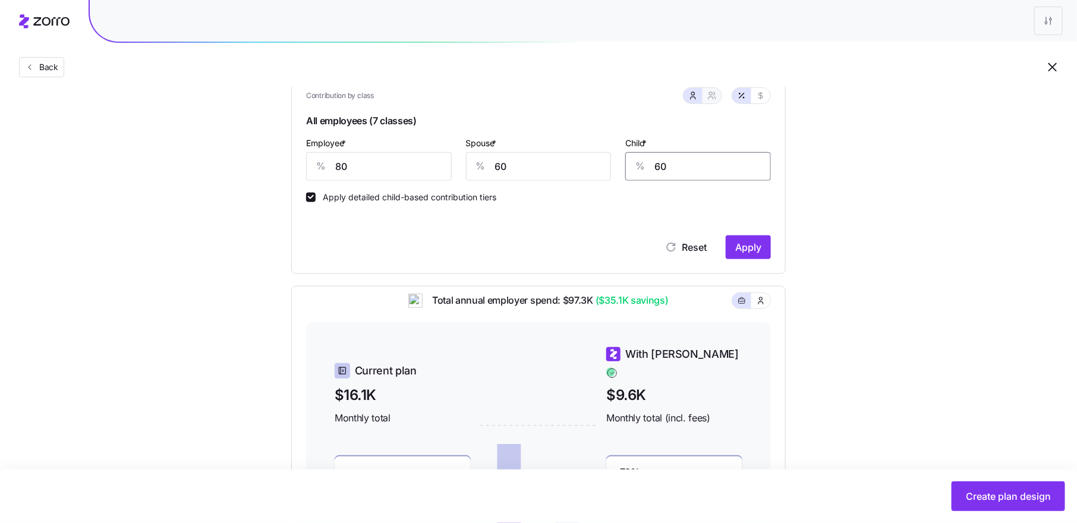
type input "60"
click at [711, 98] on icon "button" at bounding box center [713, 96] width 10 height 10
type input "70"
type input "71"
click at [695, 96] on icon "button" at bounding box center [694, 96] width 10 height 10
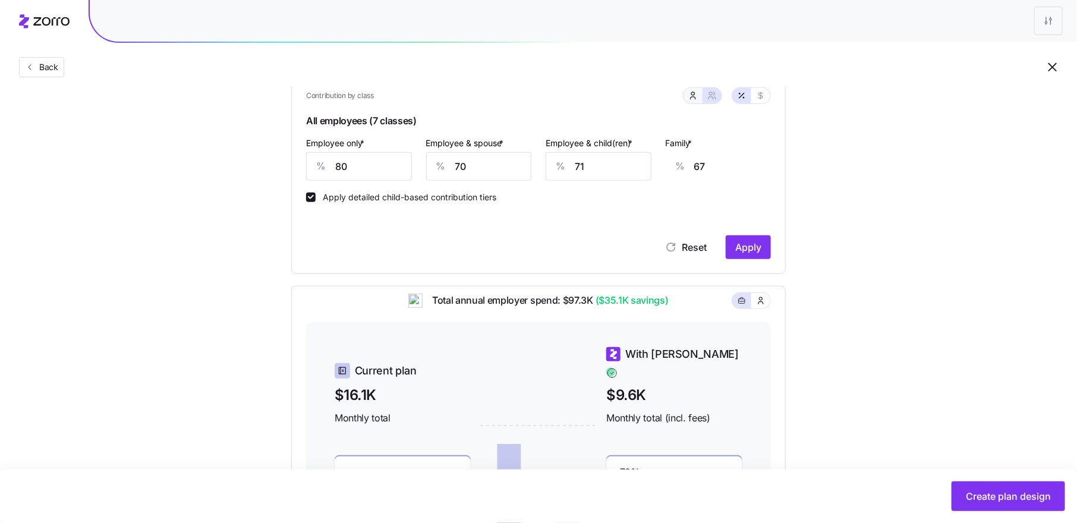
type input "60"
click at [714, 100] on button "button" at bounding box center [712, 95] width 19 height 15
type input "70"
type input "71"
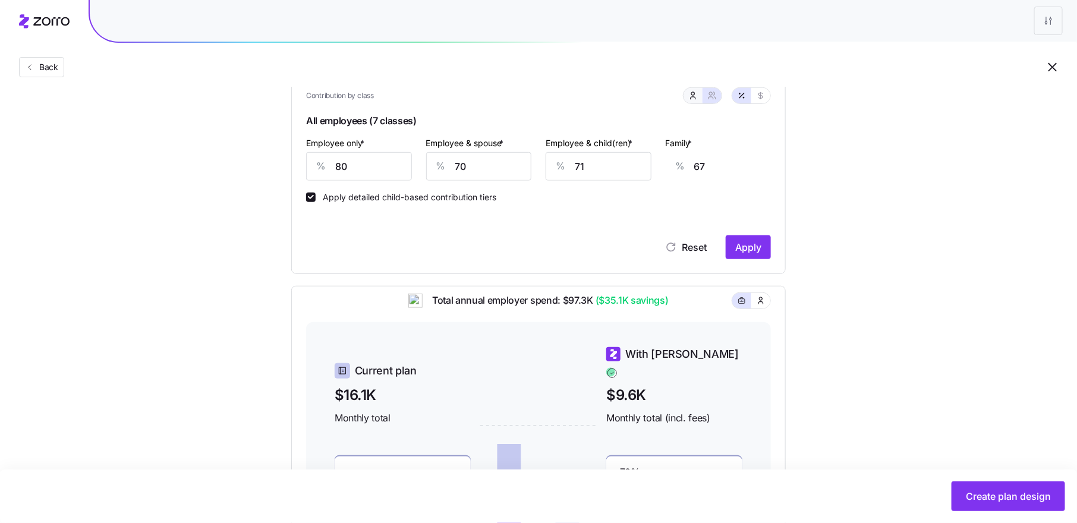
click at [691, 96] on icon "button" at bounding box center [694, 96] width 10 height 10
type input "60"
click at [714, 93] on icon "button" at bounding box center [713, 96] width 10 height 10
type input "70"
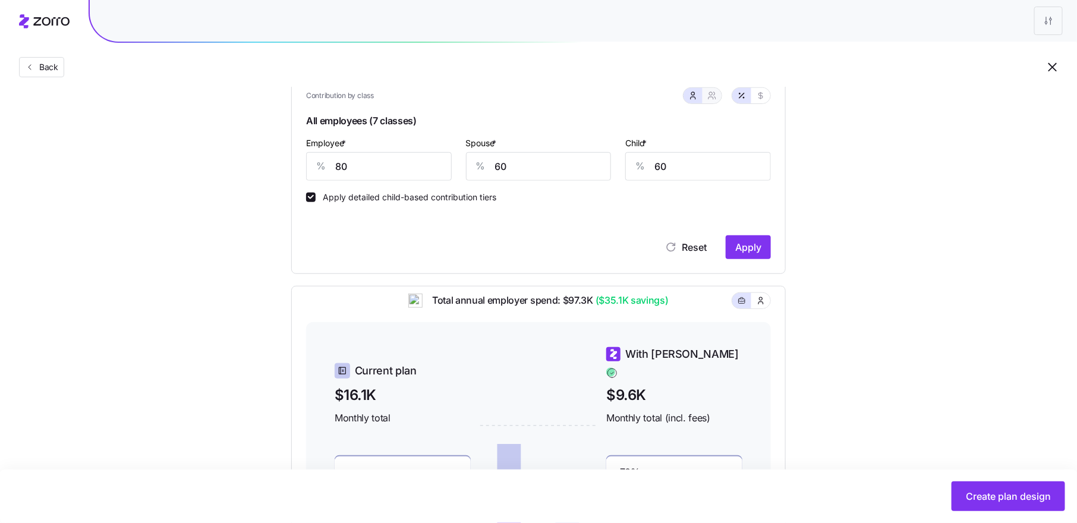
type input "71"
click at [690, 99] on button "button" at bounding box center [694, 96] width 10 height 10
type input "60"
click at [740, 249] on span "Apply" at bounding box center [749, 247] width 26 height 14
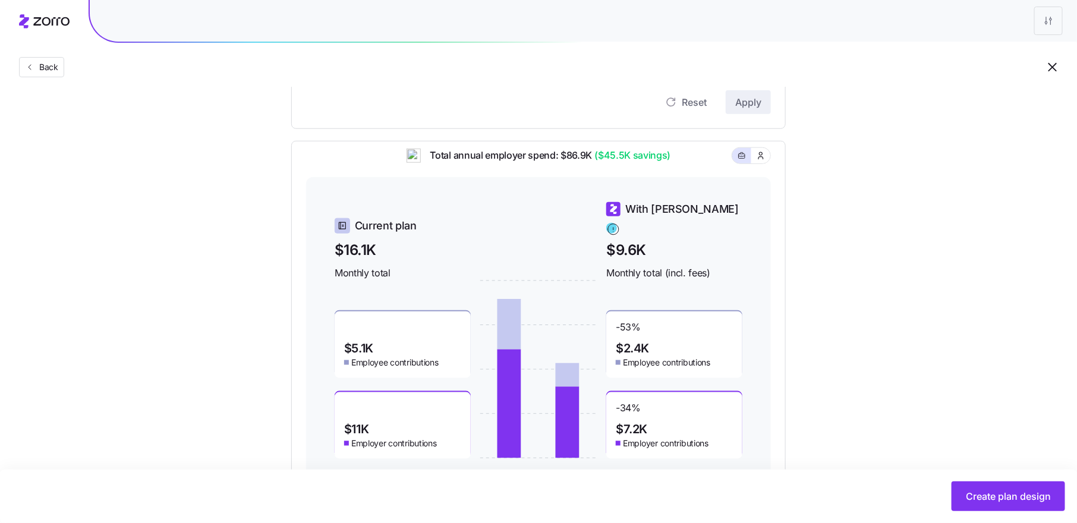
scroll to position [469, 0]
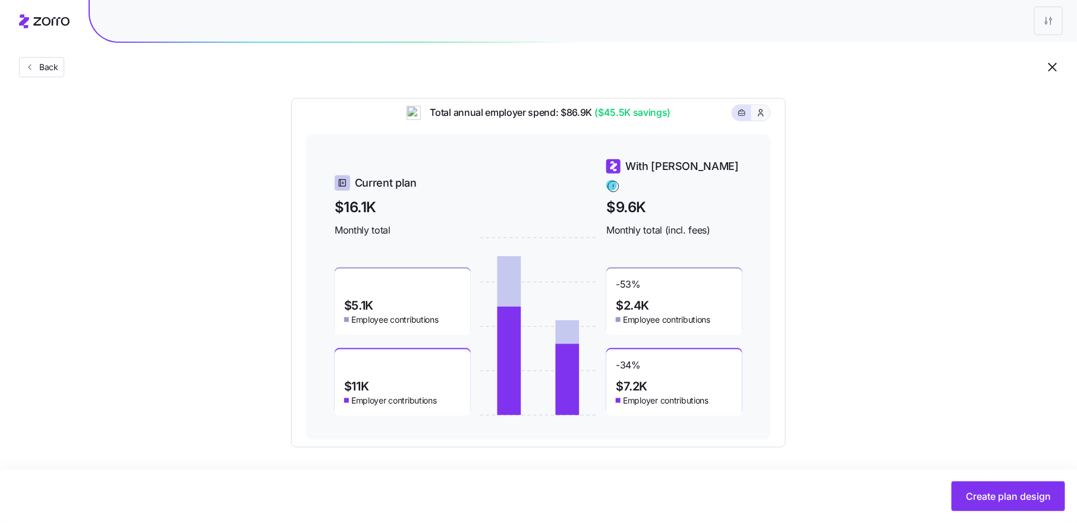
click at [761, 119] on icon "button" at bounding box center [761, 113] width 10 height 12
click at [738, 116] on span "button" at bounding box center [742, 113] width 10 height 10
click at [1004, 491] on span "Create plan design" at bounding box center [1008, 496] width 85 height 14
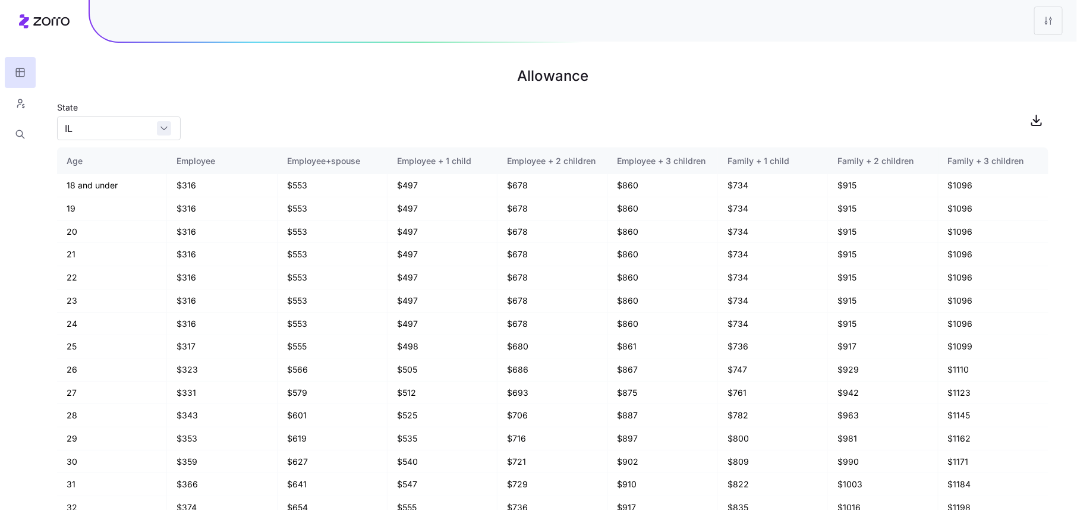
click at [165, 128] on div "IL" at bounding box center [119, 129] width 124 height 24
click at [120, 199] on div "OH" at bounding box center [119, 203] width 114 height 23
type input "OH"
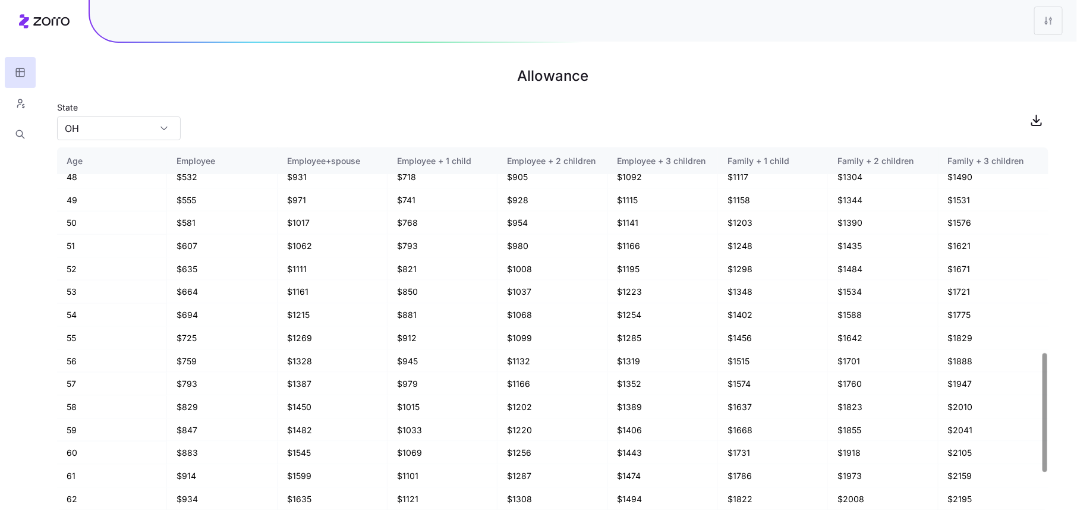
scroll to position [735, 0]
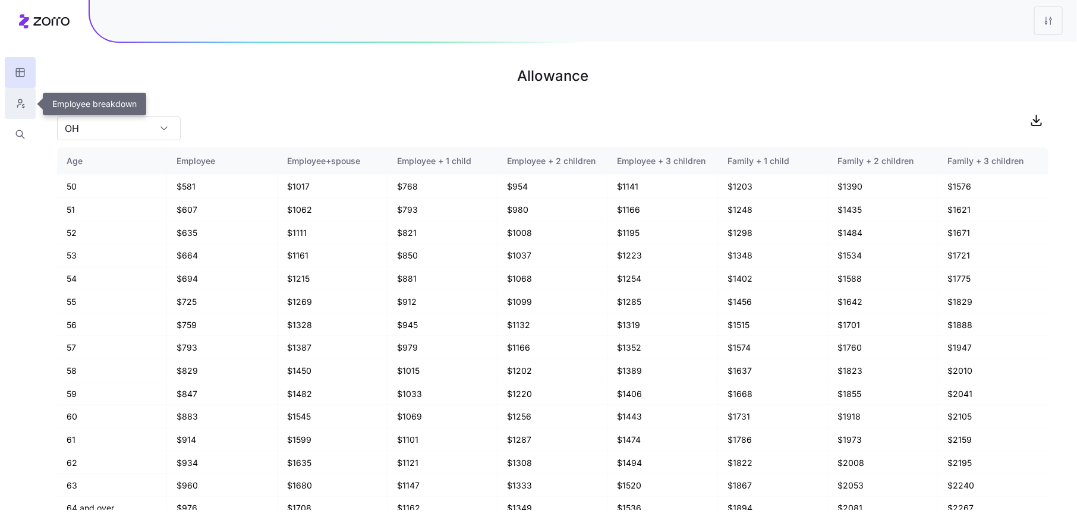
click at [18, 106] on icon "button" at bounding box center [20, 104] width 11 height 12
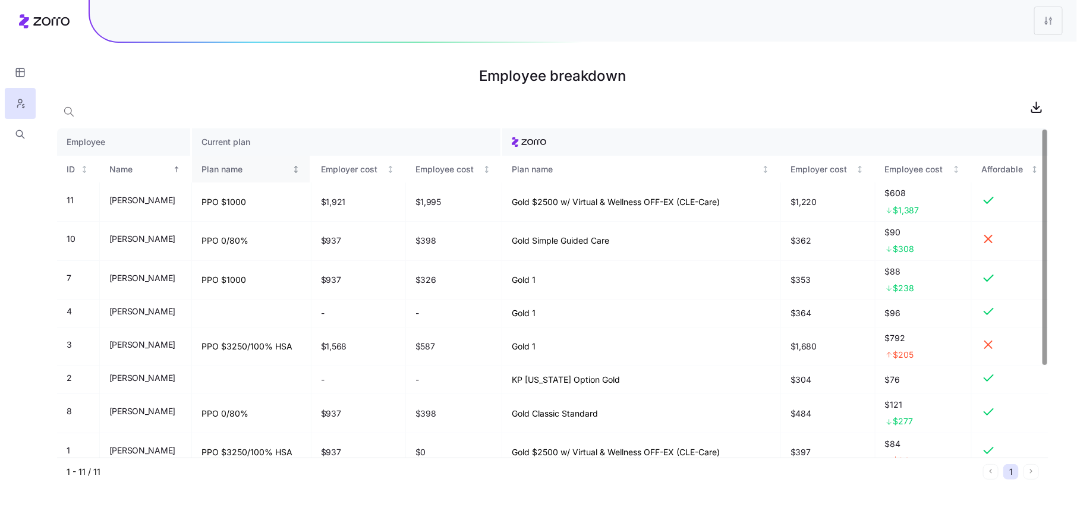
click at [241, 171] on div "Plan name" at bounding box center [246, 169] width 88 height 13
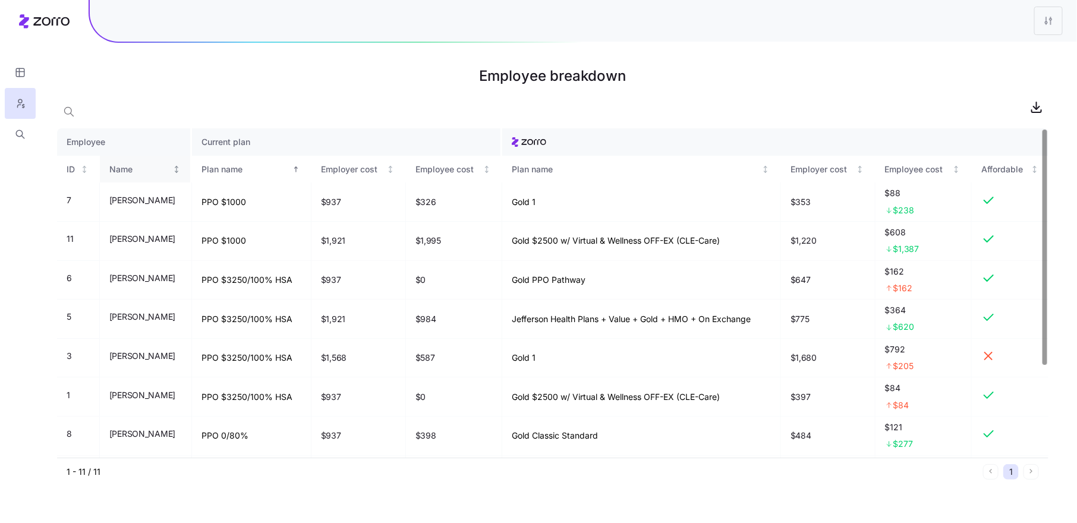
click at [139, 169] on div "Name" at bounding box center [139, 169] width 61 height 13
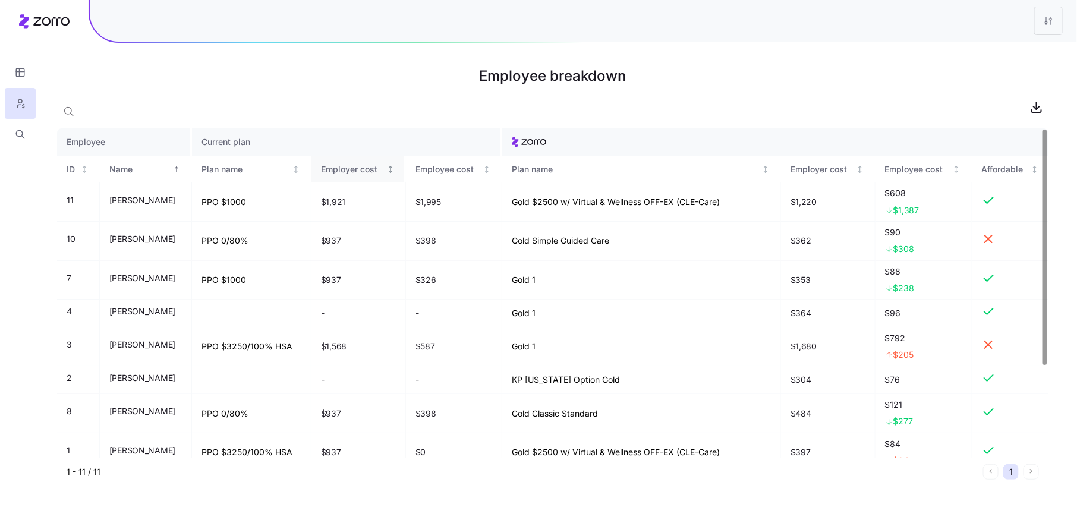
click at [363, 164] on div "Employer cost" at bounding box center [352, 169] width 63 height 13
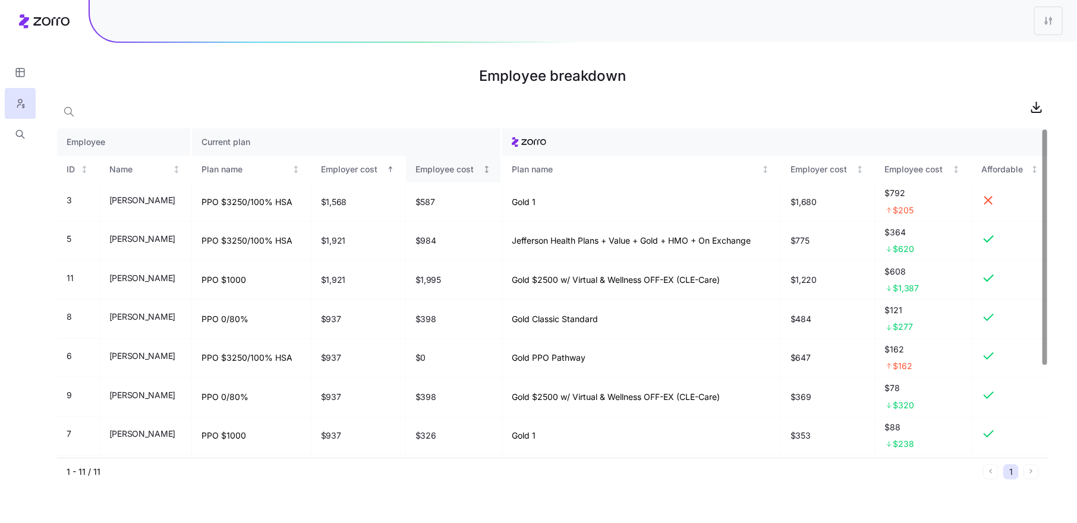
click at [458, 169] on div "Employee cost" at bounding box center [448, 169] width 65 height 13
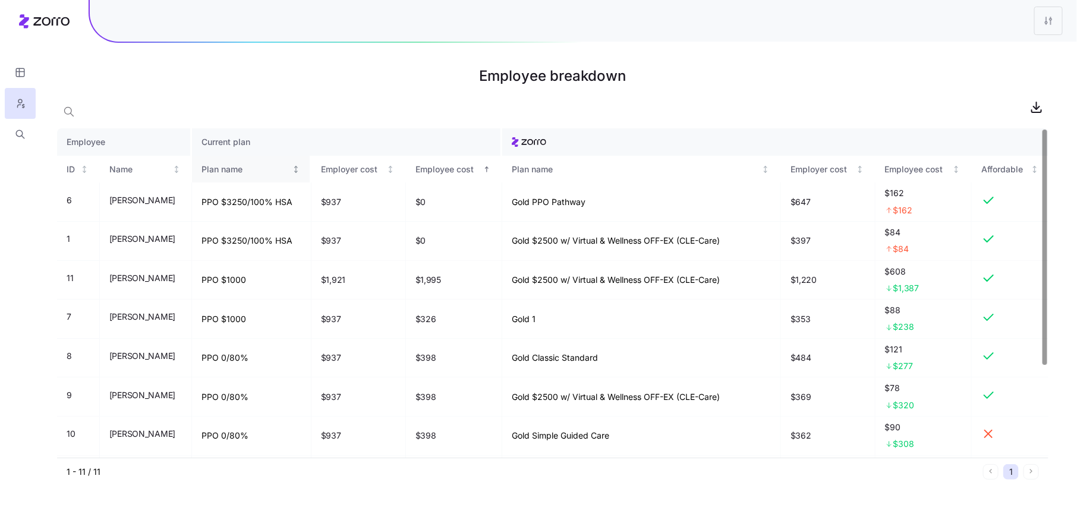
click at [230, 172] on div "Plan name" at bounding box center [246, 169] width 88 height 13
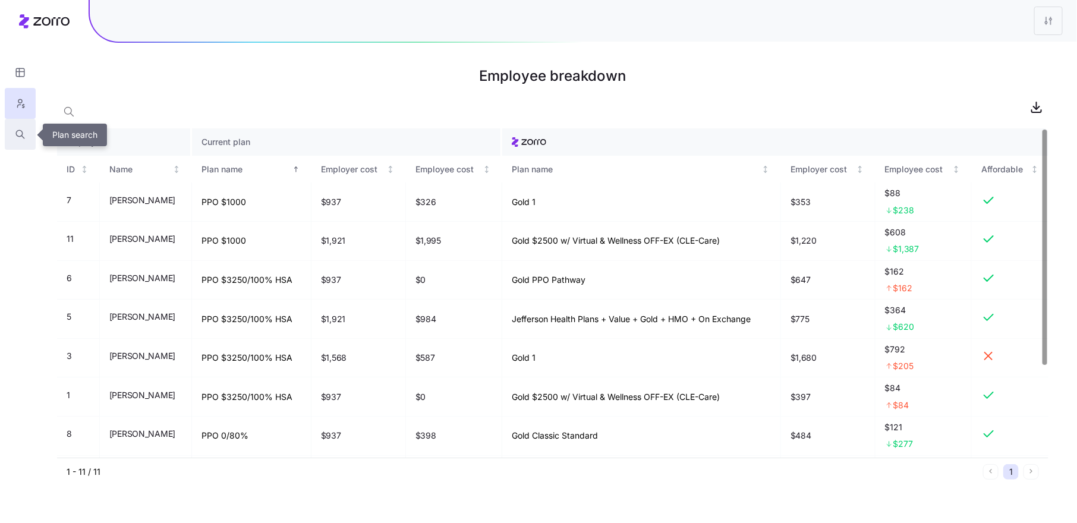
click at [22, 131] on icon "button" at bounding box center [19, 133] width 7 height 7
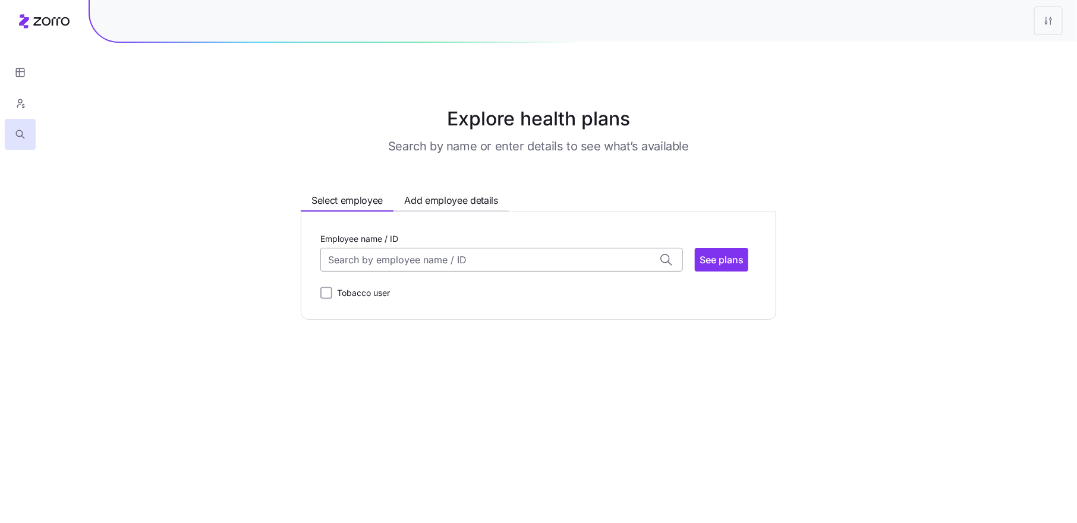
click at [338, 263] on input "Employee name / ID" at bounding box center [501, 260] width 363 height 24
click at [385, 297] on span "[PERSON_NAME] (32)" at bounding box center [378, 291] width 96 height 15
type input "[PERSON_NAME]"
click at [737, 258] on span "See plans" at bounding box center [722, 260] width 44 height 14
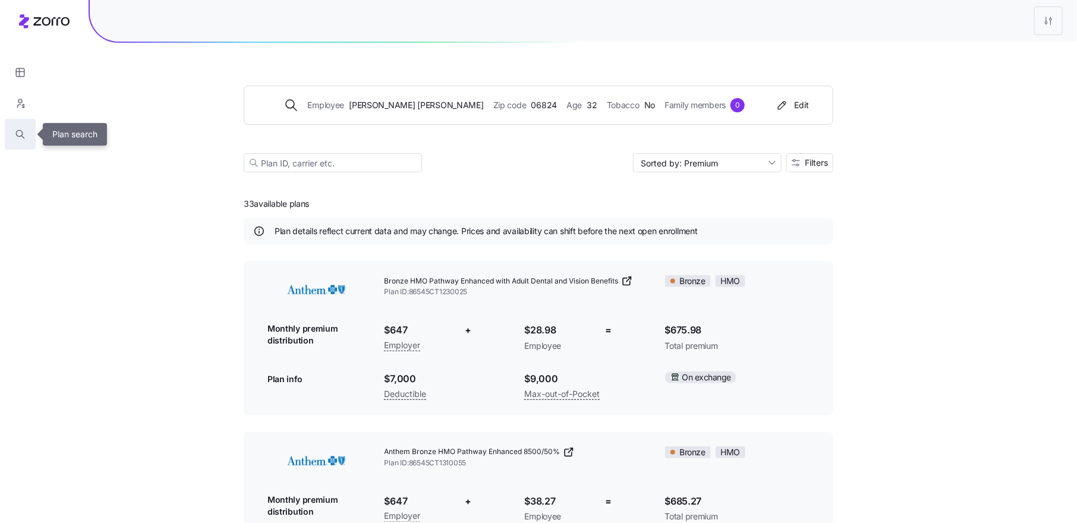
click at [22, 131] on icon "button" at bounding box center [20, 134] width 11 height 12
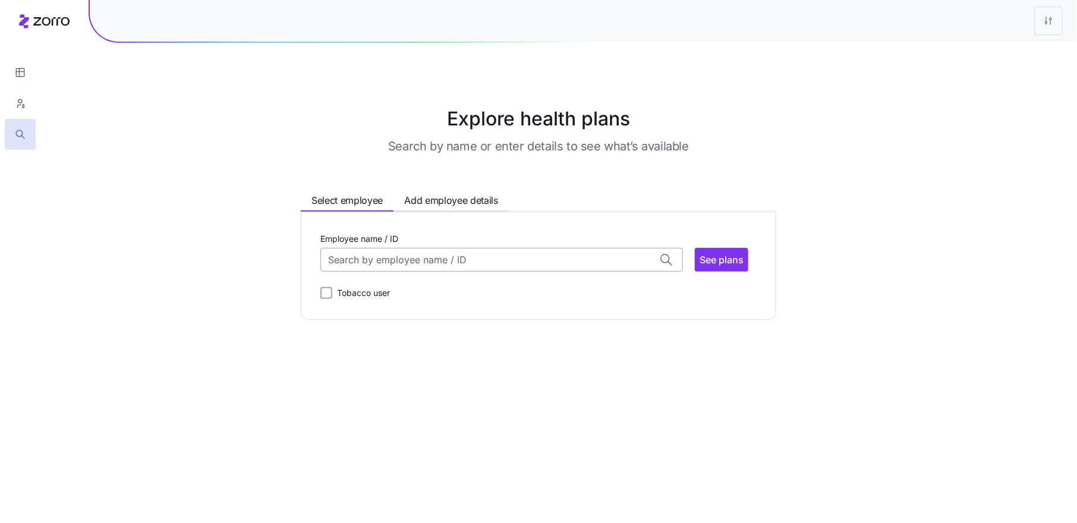
click at [396, 256] on input "Employee name / ID" at bounding box center [501, 260] width 363 height 24
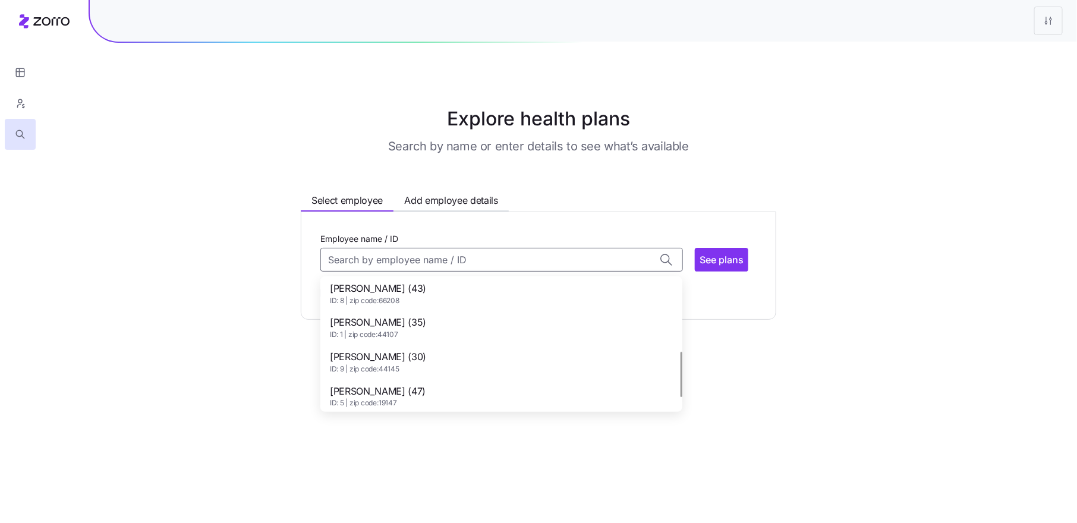
scroll to position [246, 0]
click at [398, 393] on span "[PERSON_NAME] (32)" at bounding box center [378, 388] width 96 height 15
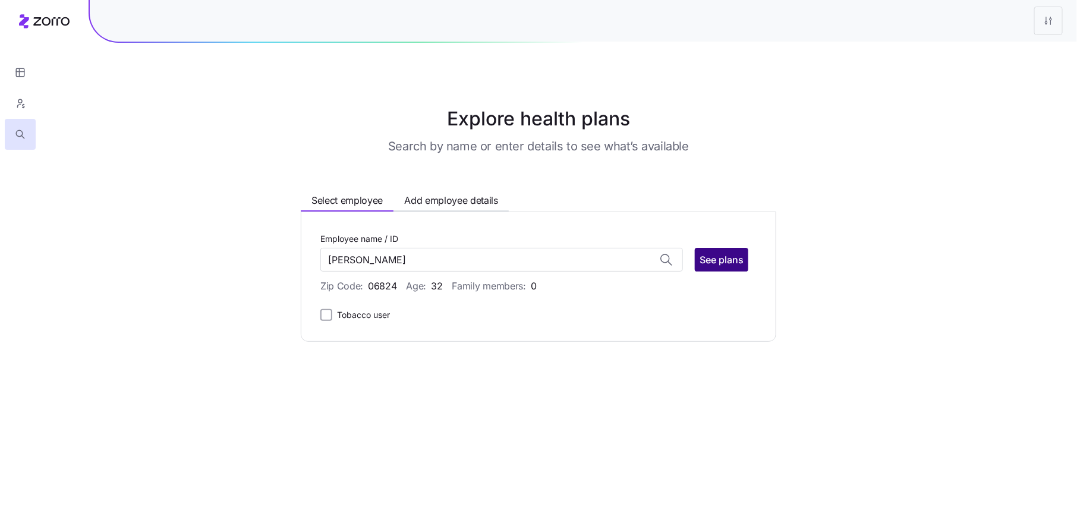
click at [734, 262] on span "See plans" at bounding box center [722, 260] width 44 height 14
type input "[PERSON_NAME] (ID: 6)"
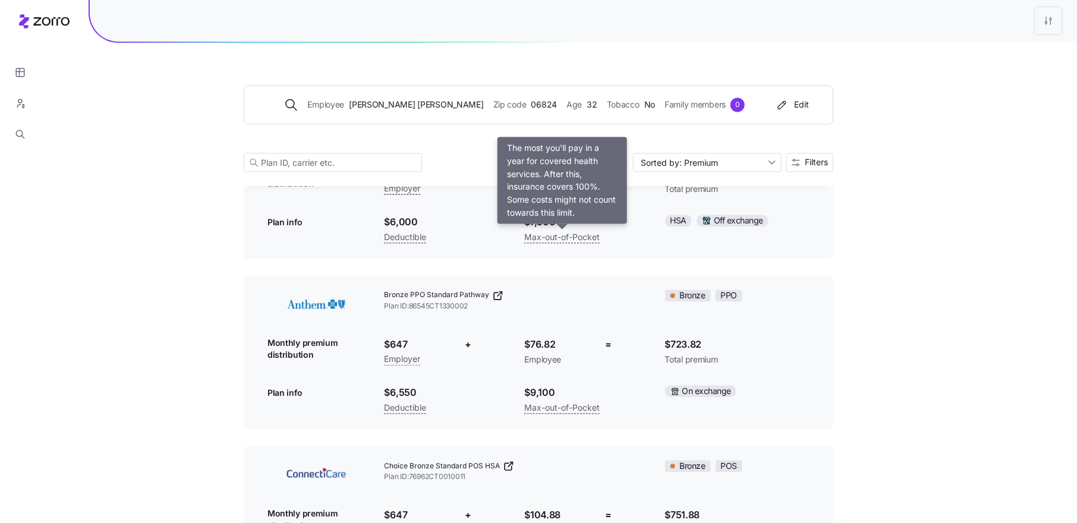
scroll to position [1036, 0]
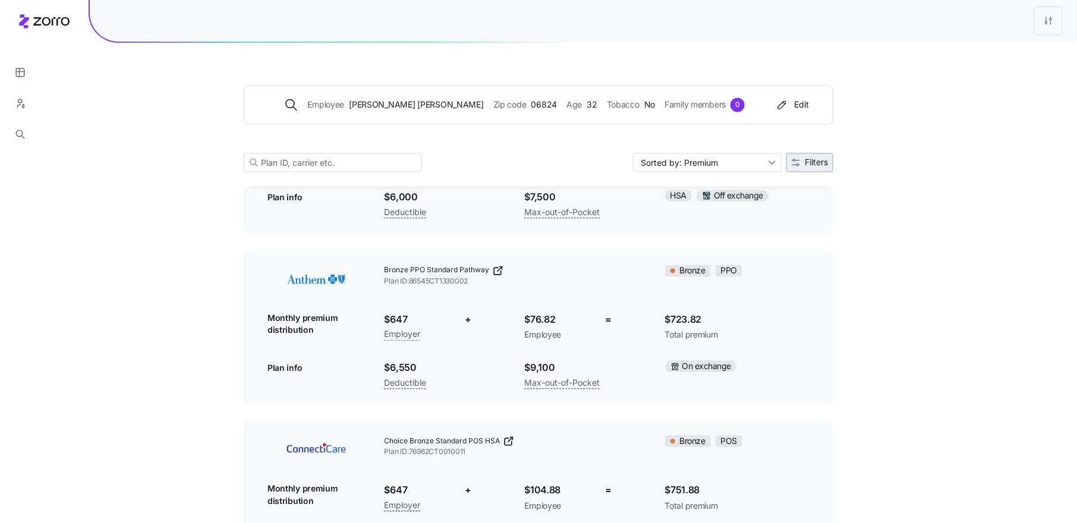
click at [818, 165] on span "Filters" at bounding box center [816, 163] width 23 height 8
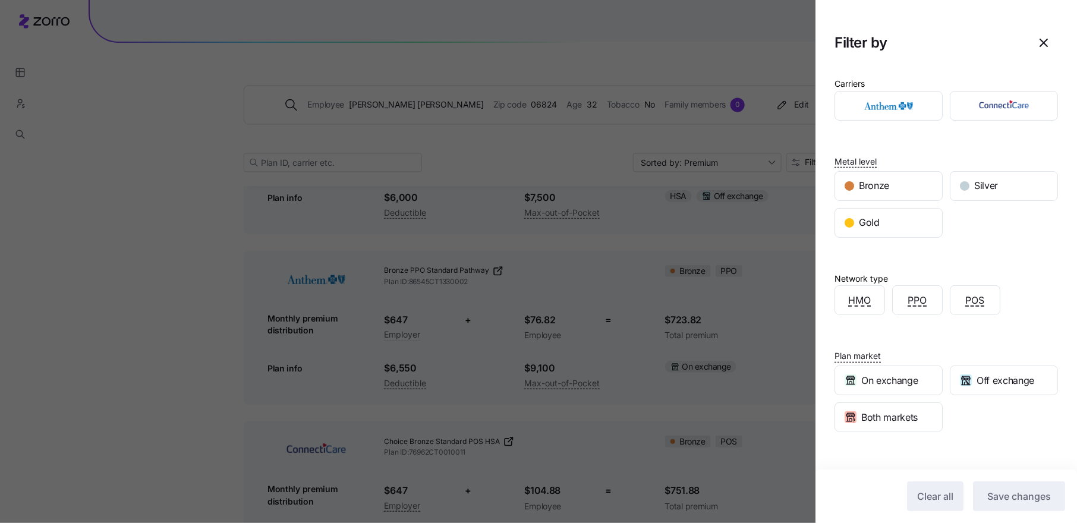
scroll to position [58, 0]
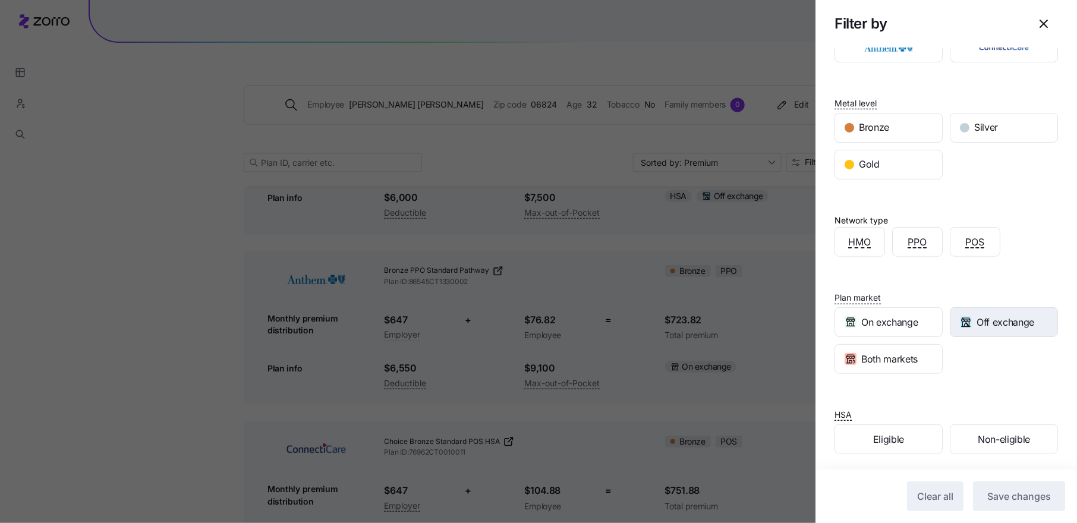
click at [1022, 317] on span "Off exchange" at bounding box center [1006, 322] width 58 height 15
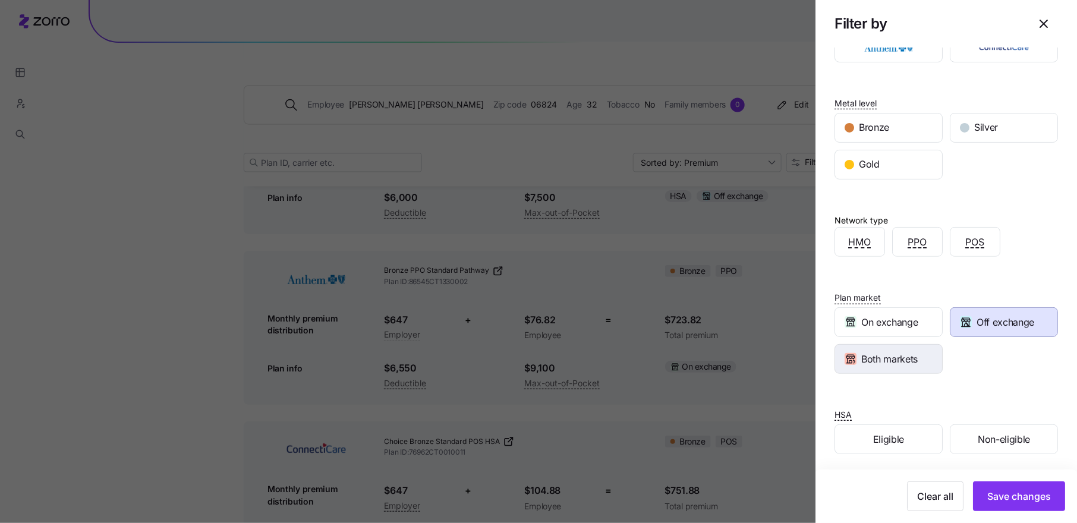
click at [922, 353] on div "Both markets" at bounding box center [888, 359] width 107 height 29
click at [1022, 499] on span "Save changes" at bounding box center [1020, 496] width 64 height 14
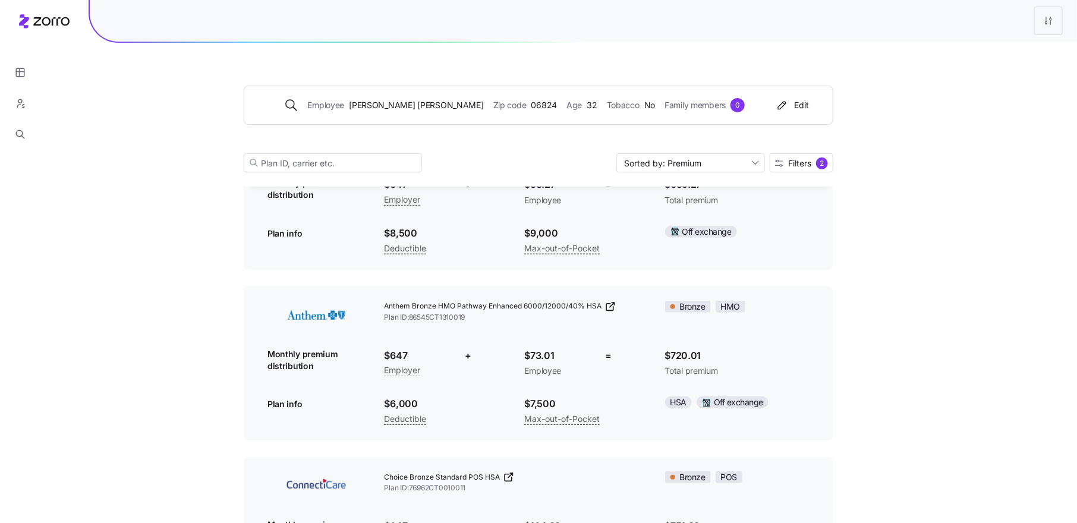
scroll to position [0, 0]
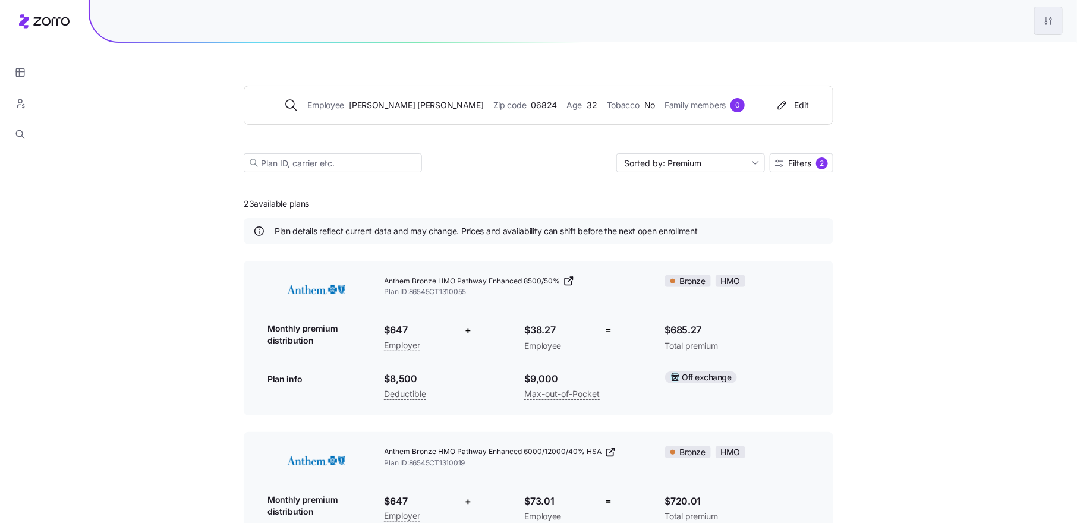
click at [1010, 52] on div "Edit plan design" at bounding box center [1000, 52] width 118 height 19
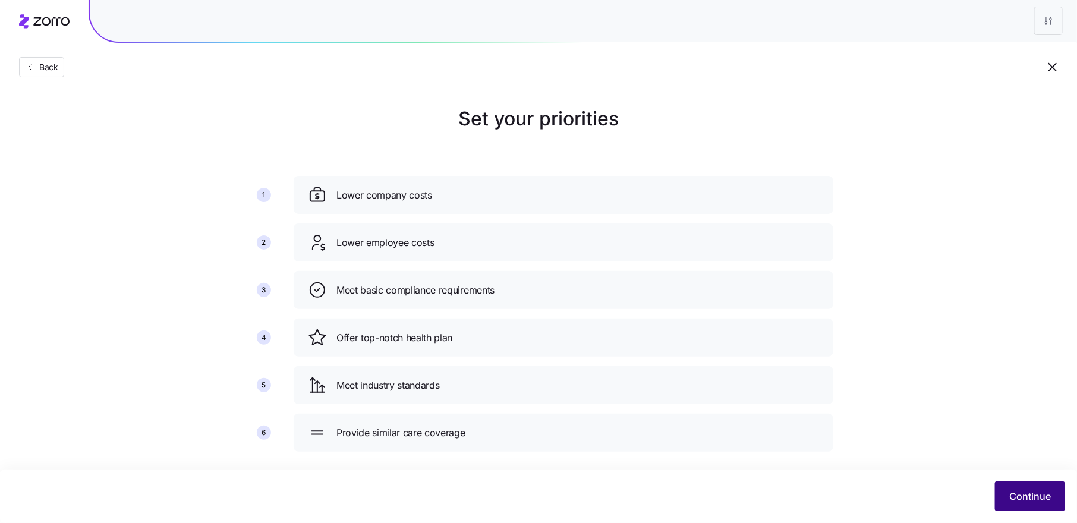
click at [1029, 491] on span "Continue" at bounding box center [1031, 496] width 42 height 14
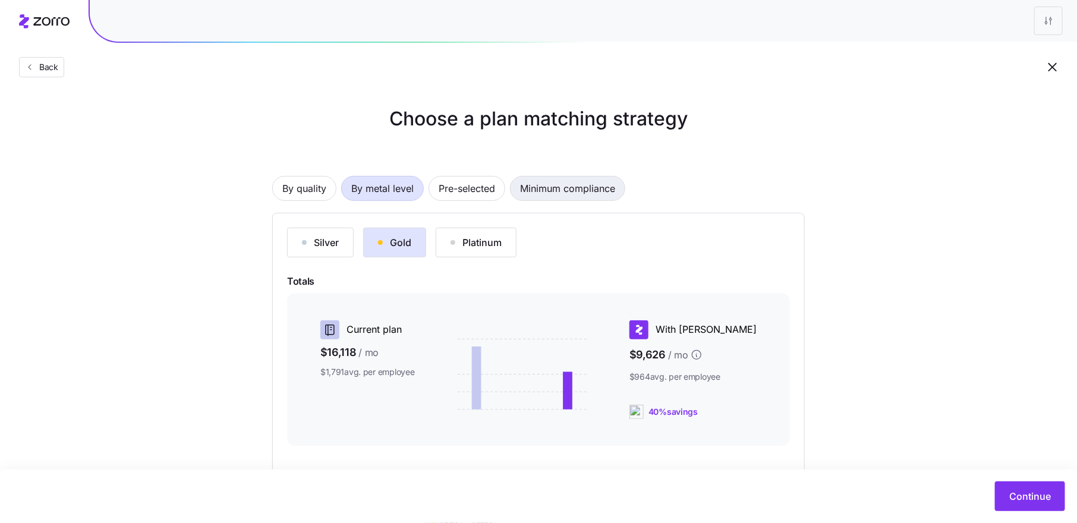
click at [535, 187] on span "Minimum compliance" at bounding box center [567, 189] width 95 height 24
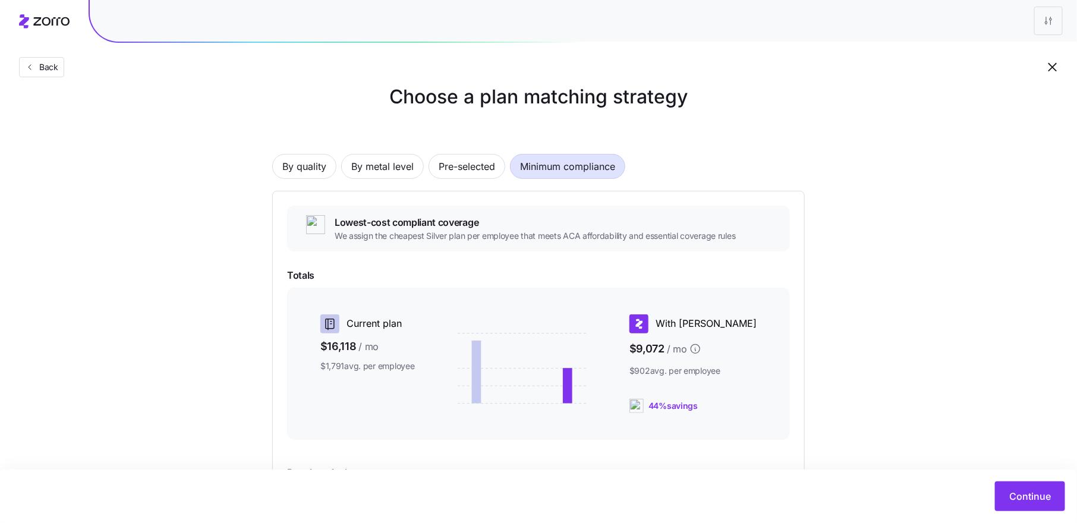
scroll to position [147, 0]
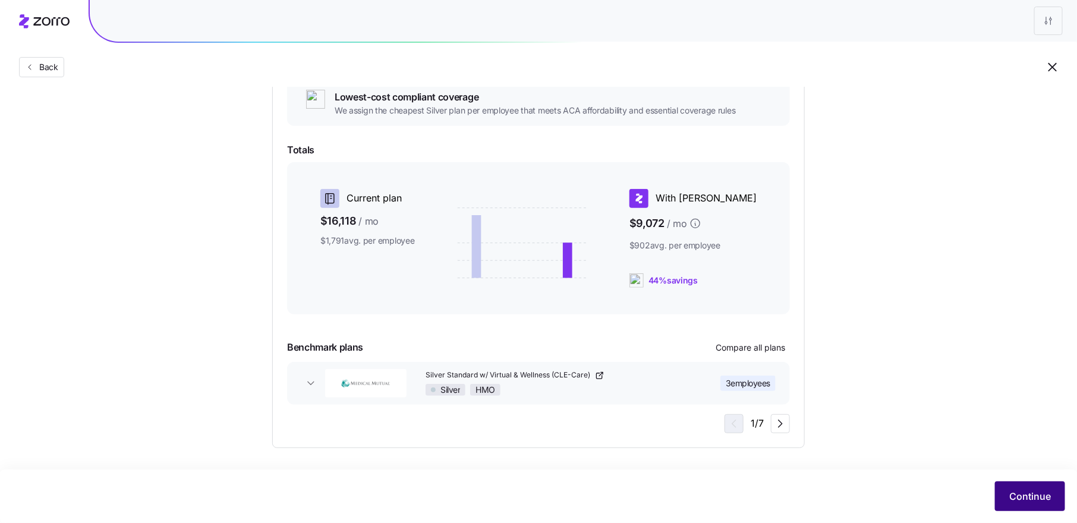
click at [1023, 494] on span "Continue" at bounding box center [1031, 496] width 42 height 14
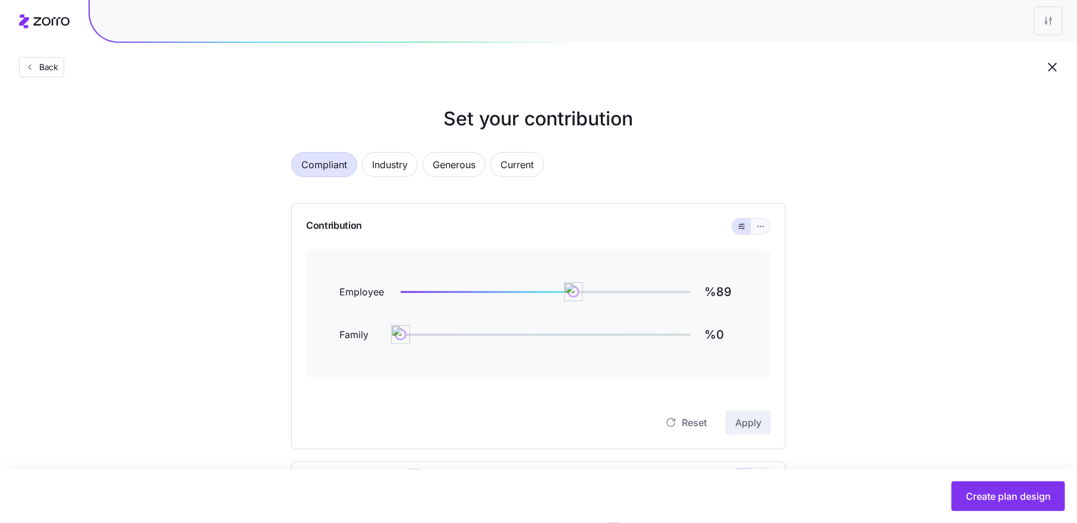
click at [765, 224] on icon "button" at bounding box center [761, 226] width 8 height 14
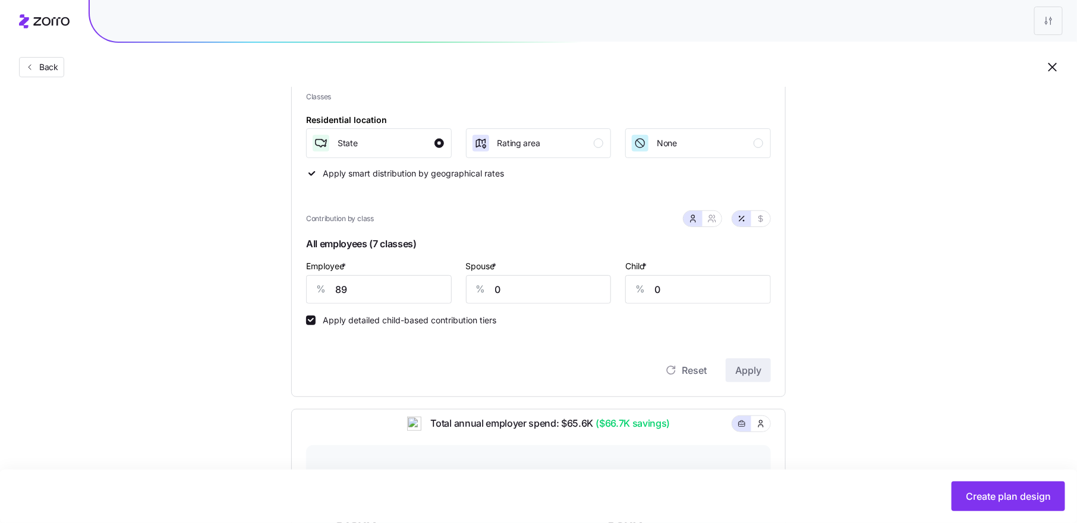
scroll to position [174, 0]
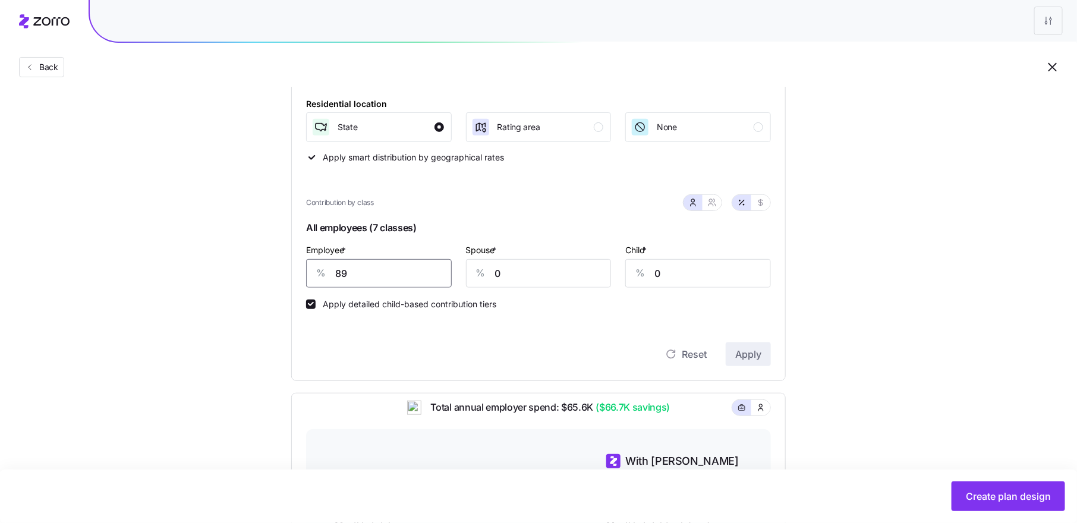
drag, startPoint x: 347, startPoint y: 274, endPoint x: 316, endPoint y: 274, distance: 30.9
click at [316, 274] on div "% 89" at bounding box center [379, 273] width 146 height 29
type input "95"
click at [746, 353] on span "Apply" at bounding box center [749, 354] width 26 height 14
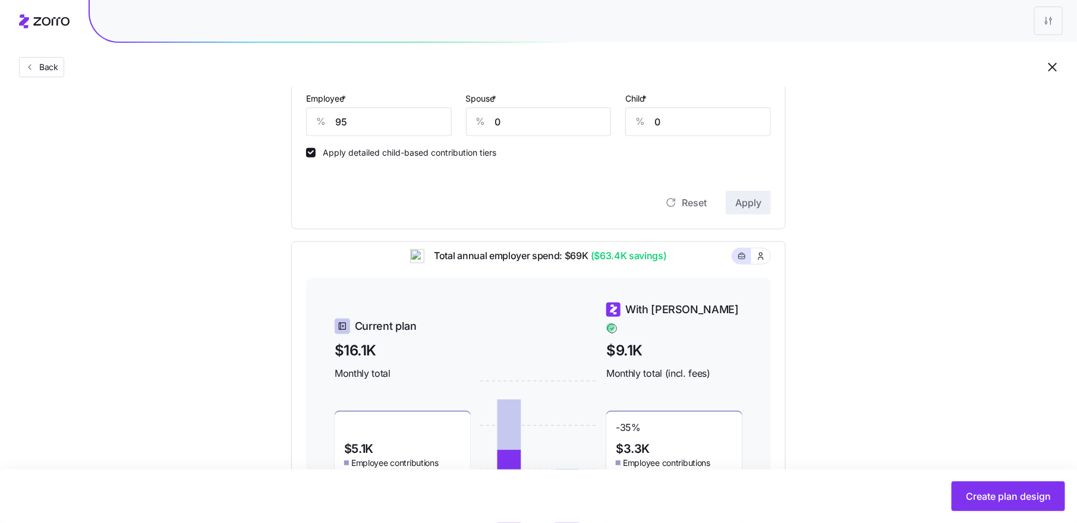
scroll to position [469, 0]
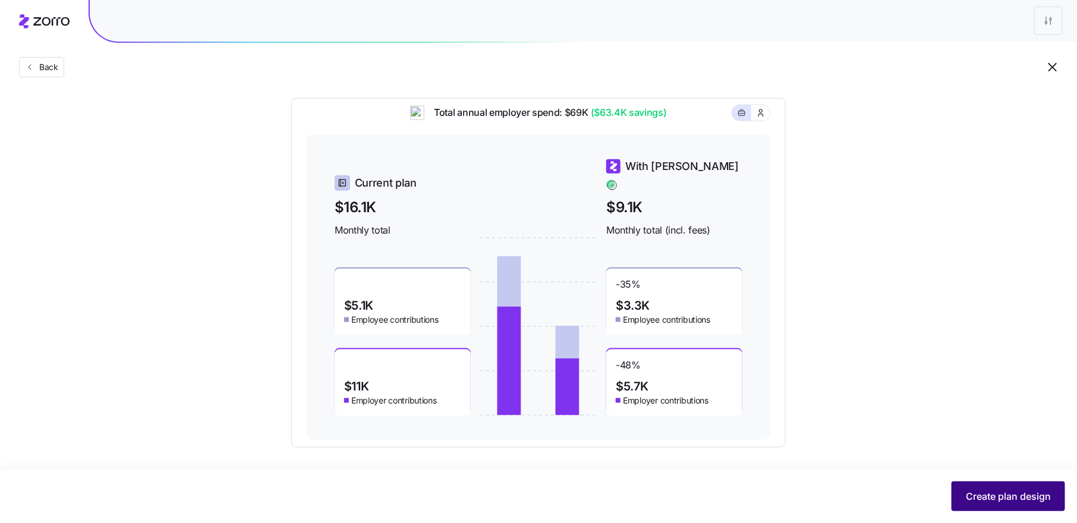
click at [995, 499] on span "Create plan design" at bounding box center [1008, 496] width 85 height 14
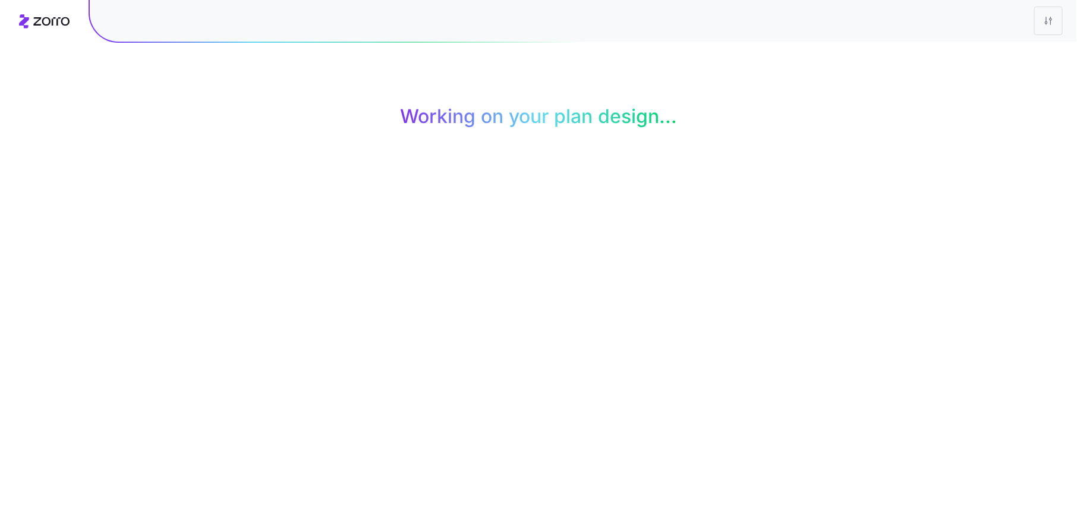
scroll to position [0, 0]
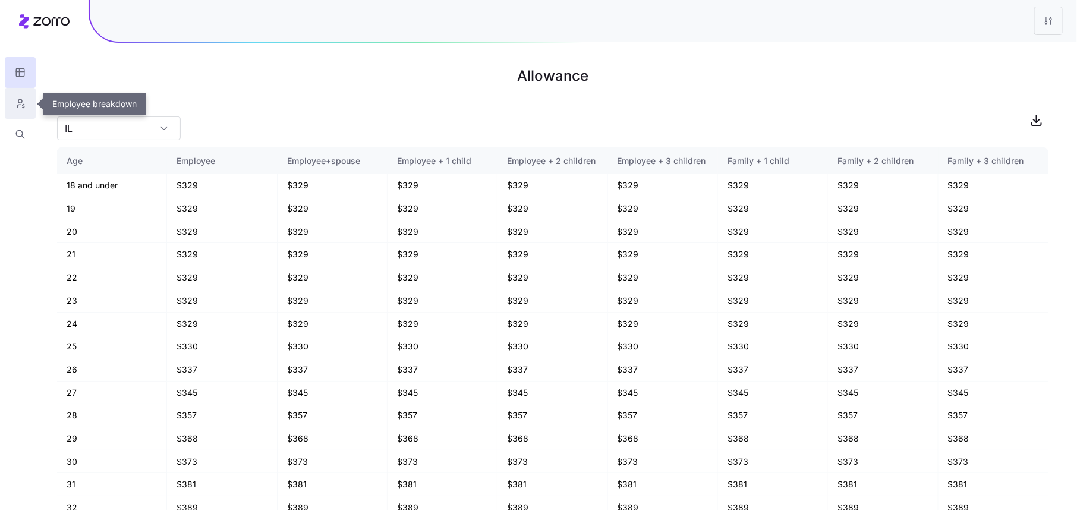
click at [17, 99] on icon "button" at bounding box center [20, 104] width 11 height 12
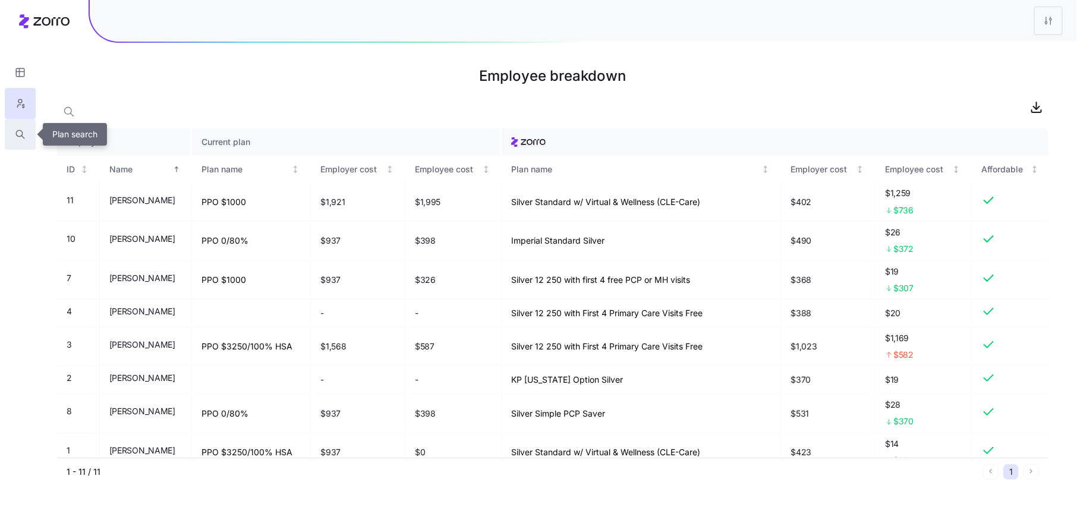
click at [17, 137] on icon "button" at bounding box center [20, 134] width 11 height 12
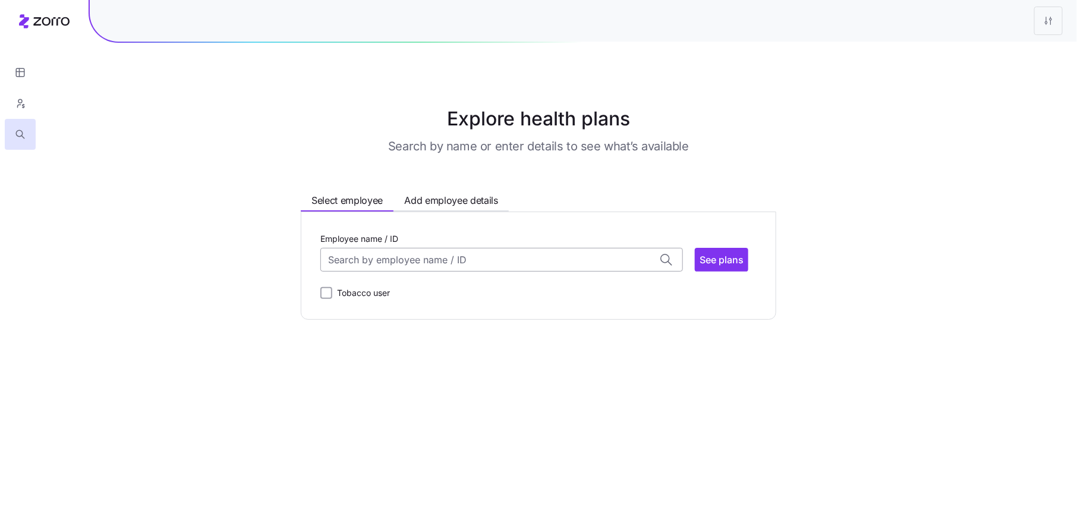
click at [461, 260] on input "Employee name / ID" at bounding box center [501, 260] width 363 height 24
click at [401, 301] on span "ID: 6 | zip code: 06824" at bounding box center [378, 303] width 96 height 10
click at [729, 264] on span "See plans" at bounding box center [722, 260] width 44 height 14
type input "[PERSON_NAME] (ID: 6)"
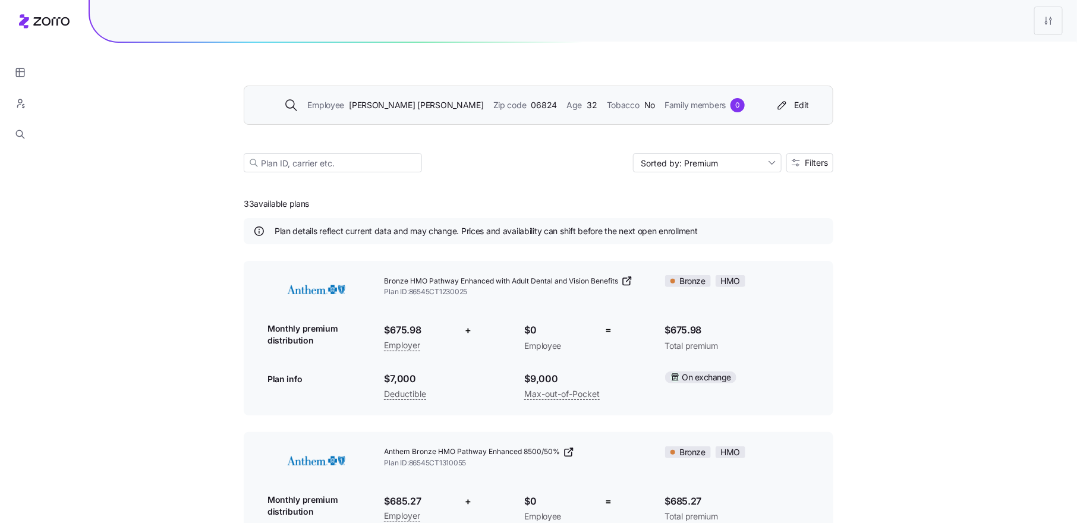
click at [667, 111] on span "Family members" at bounding box center [695, 105] width 61 height 13
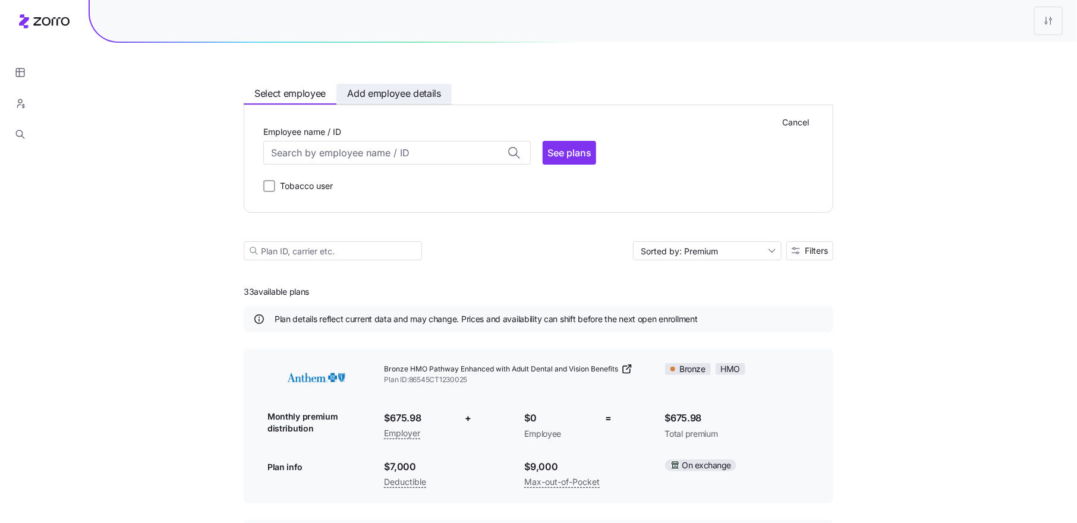
click at [433, 95] on span "Add employee details" at bounding box center [394, 93] width 94 height 15
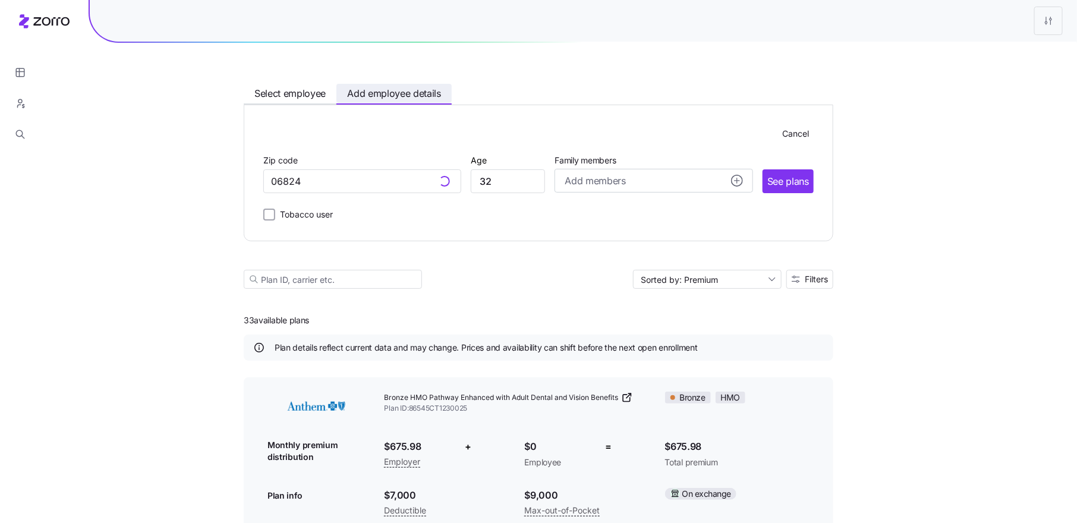
type input "06824, [GEOGRAPHIC_DATA], [GEOGRAPHIC_DATA]"
click at [660, 175] on div "Add members" at bounding box center [654, 181] width 178 height 15
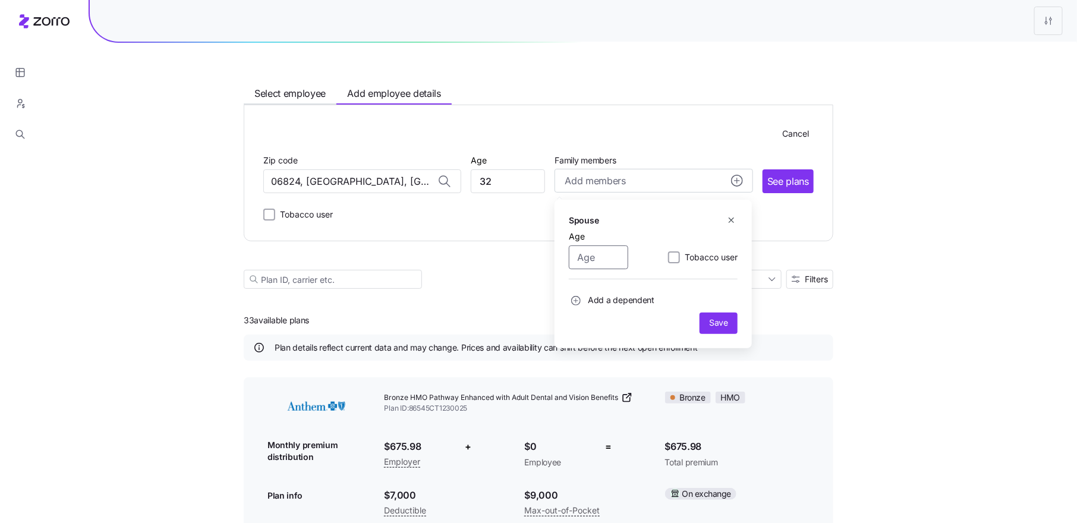
click at [598, 256] on input "Age" at bounding box center [598, 258] width 59 height 24
type input "31"
click at [724, 331] on button "Save" at bounding box center [719, 323] width 38 height 21
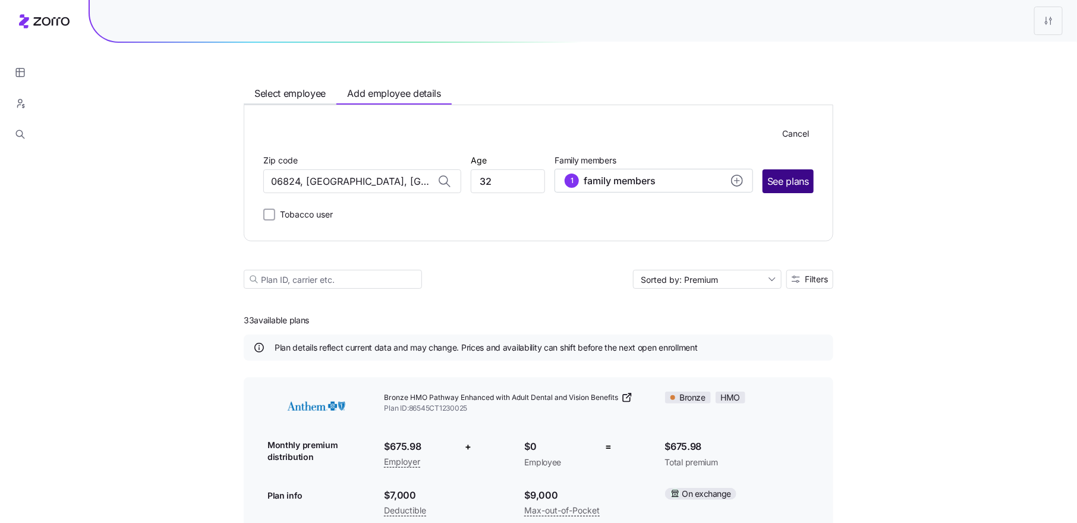
click at [792, 175] on span "See plans" at bounding box center [789, 181] width 42 height 15
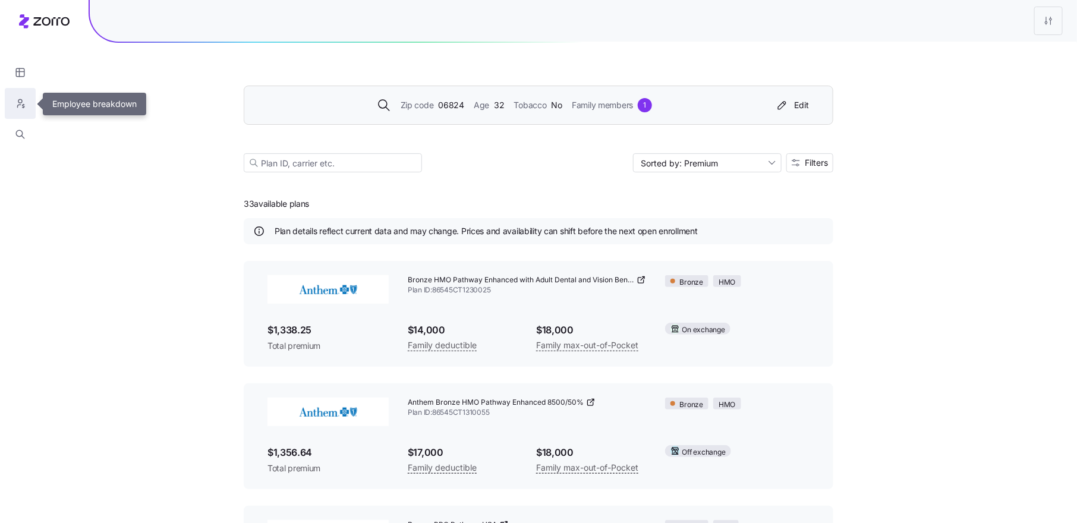
click at [8, 114] on button "button" at bounding box center [20, 103] width 31 height 31
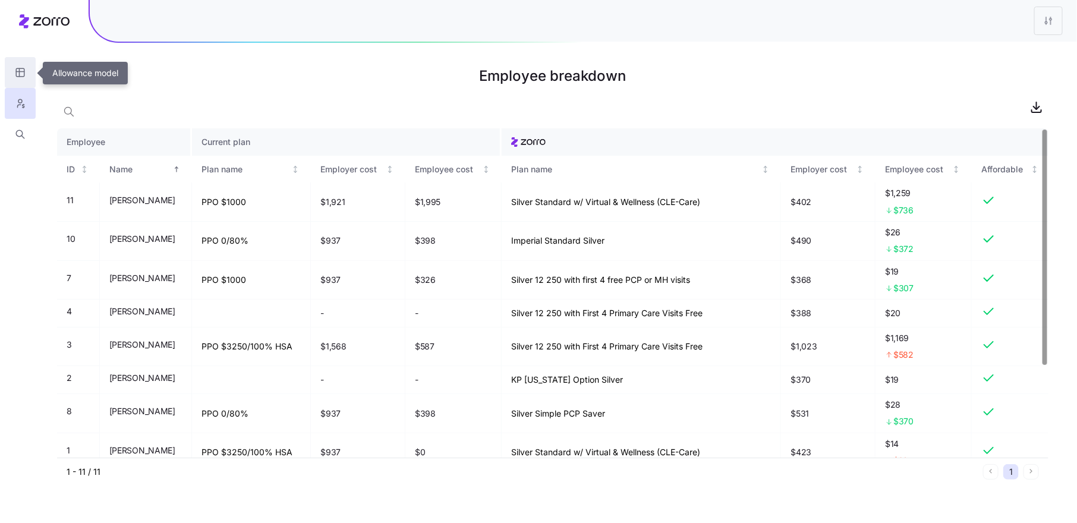
click at [18, 68] on icon "button" at bounding box center [20, 73] width 11 height 12
